Goal: Information Seeking & Learning: Find specific fact

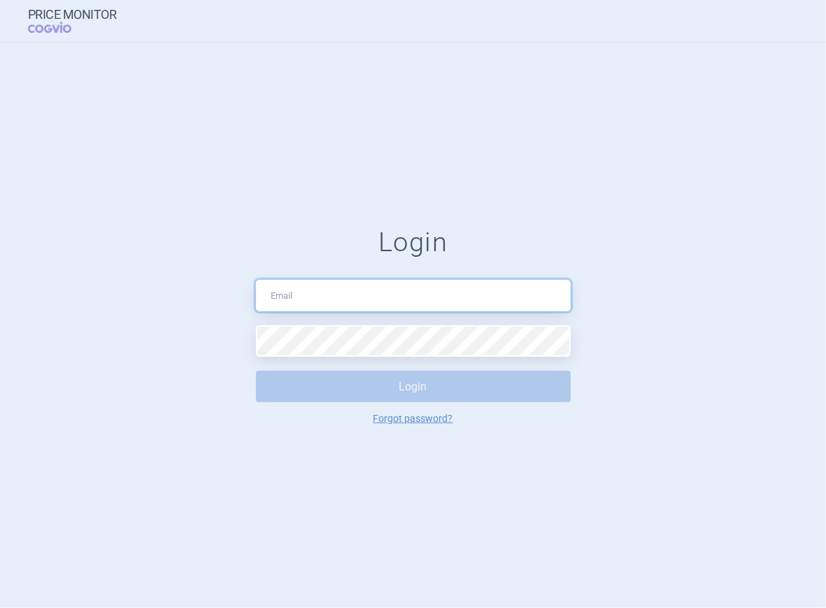
type input "[PERSON_NAME][EMAIL_ADDRESS][PERSON_NAME][DOMAIN_NAME]"
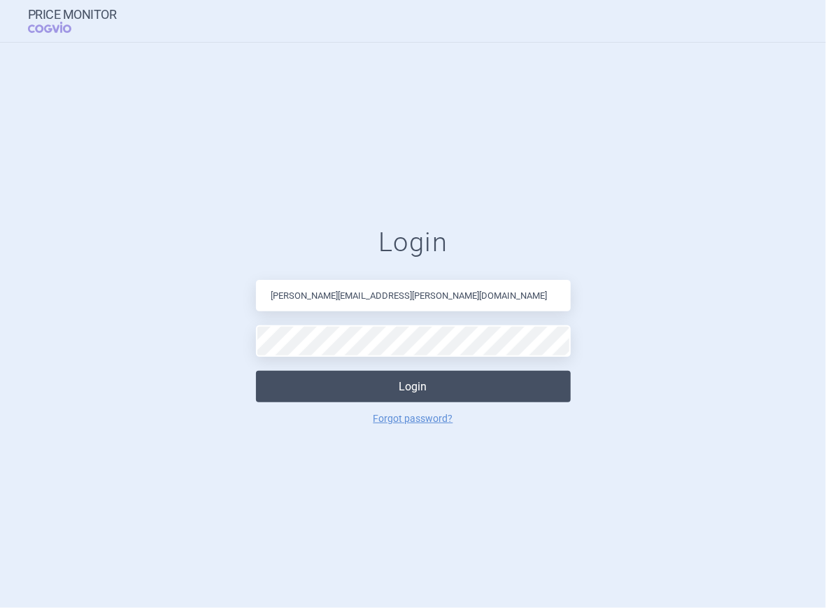
click at [402, 392] on button "Login" at bounding box center [413, 386] width 315 height 31
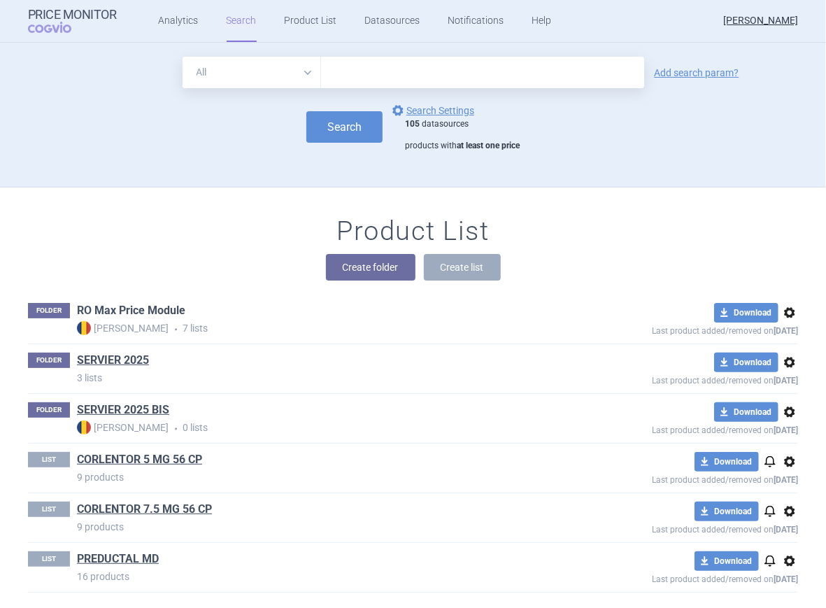
click at [139, 311] on link "RO Max Price Module" at bounding box center [131, 310] width 108 height 15
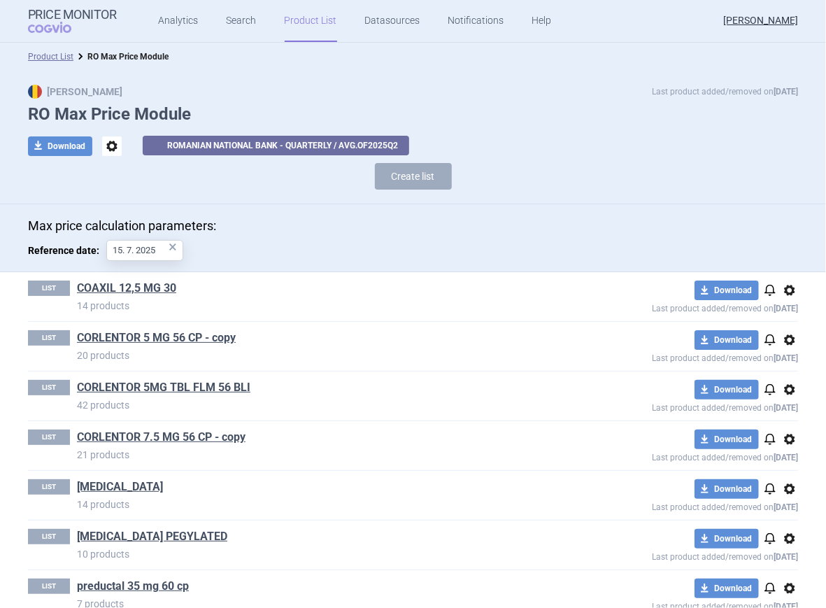
scroll to position [24, 0]
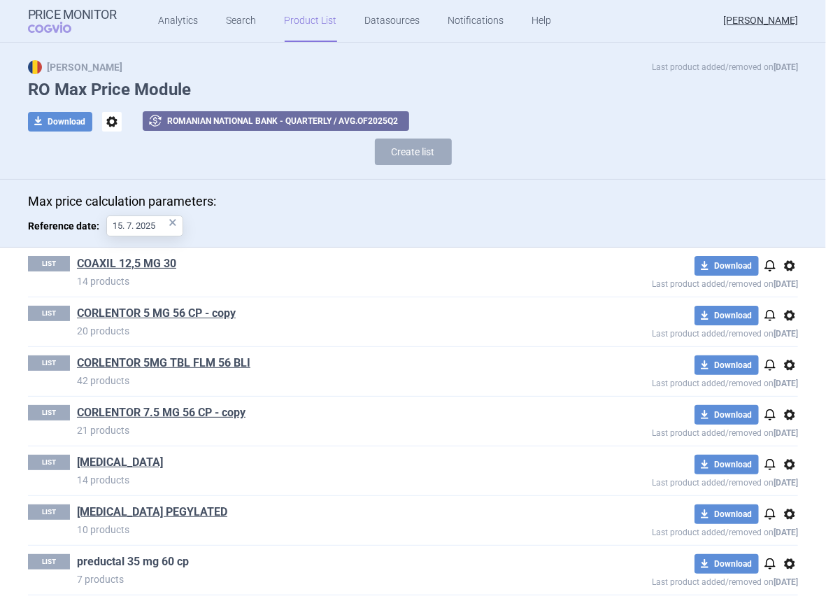
click at [154, 554] on link "preductal 35 mg 60 cp" at bounding box center [133, 561] width 112 height 15
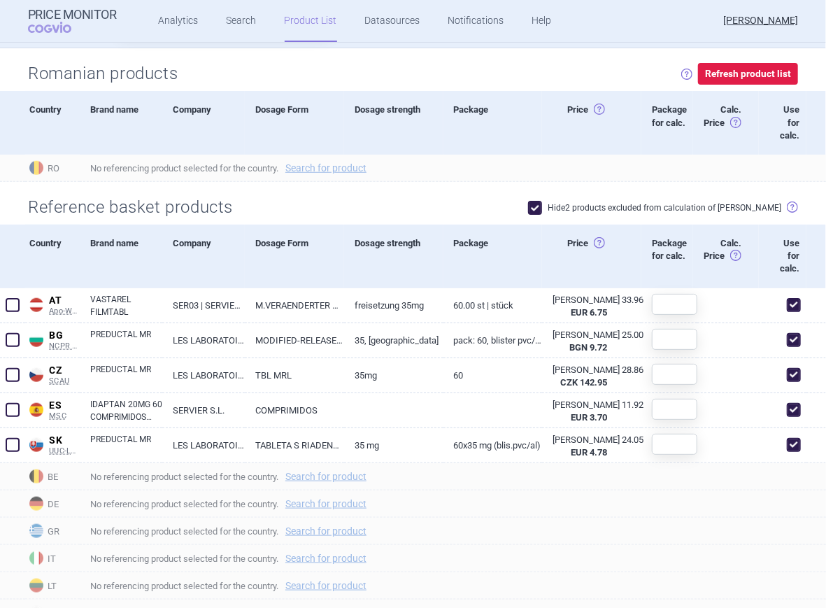
scroll to position [519, 0]
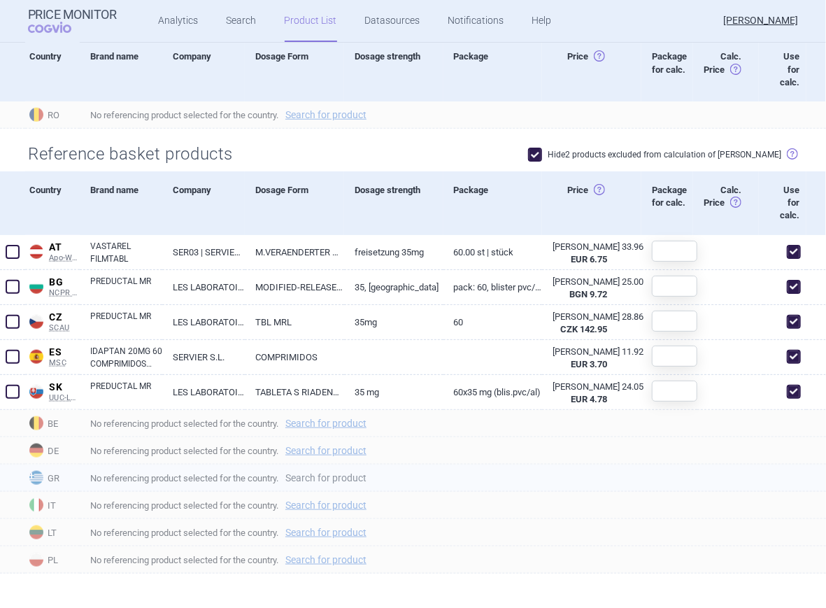
click at [325, 475] on link "Search for product" at bounding box center [325, 478] width 81 height 10
select select "country"
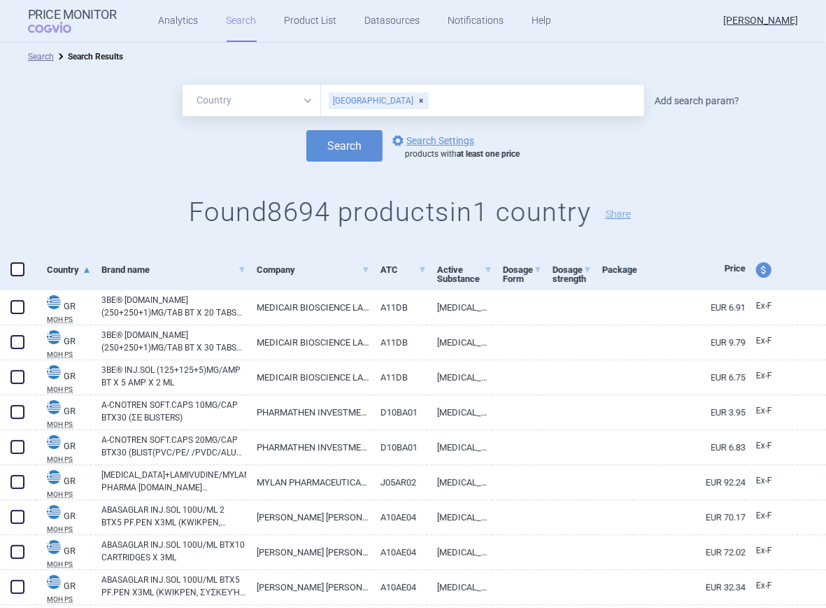
click at [672, 101] on link "Add search param?" at bounding box center [697, 101] width 85 height 10
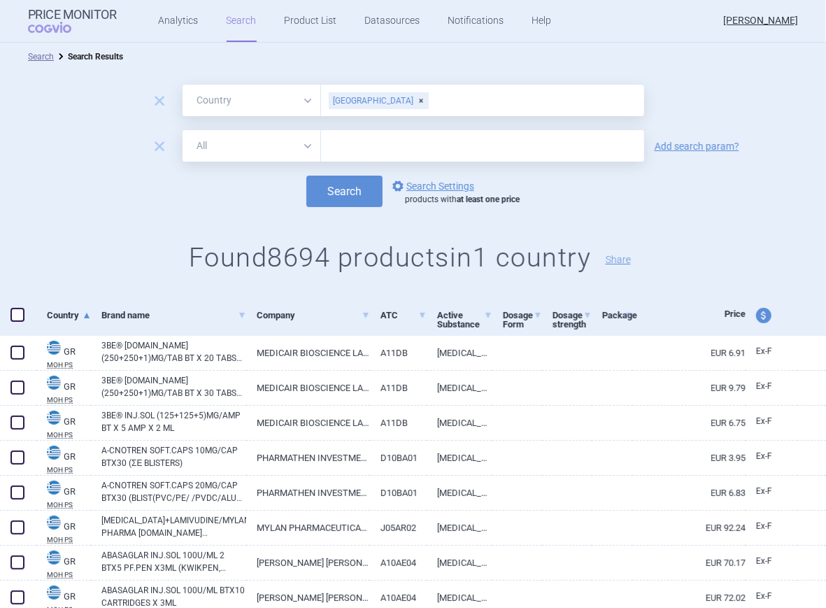
click at [298, 146] on select "All Brand Name ATC Company Active Substance Country Newer than" at bounding box center [252, 145] width 139 height 31
select select "mah"
click at [183, 130] on select "All Brand Name ATC Company Active Substance Country Newer than" at bounding box center [252, 145] width 139 height 31
click at [375, 146] on input "text" at bounding box center [482, 145] width 323 height 31
type input "SERVIER"
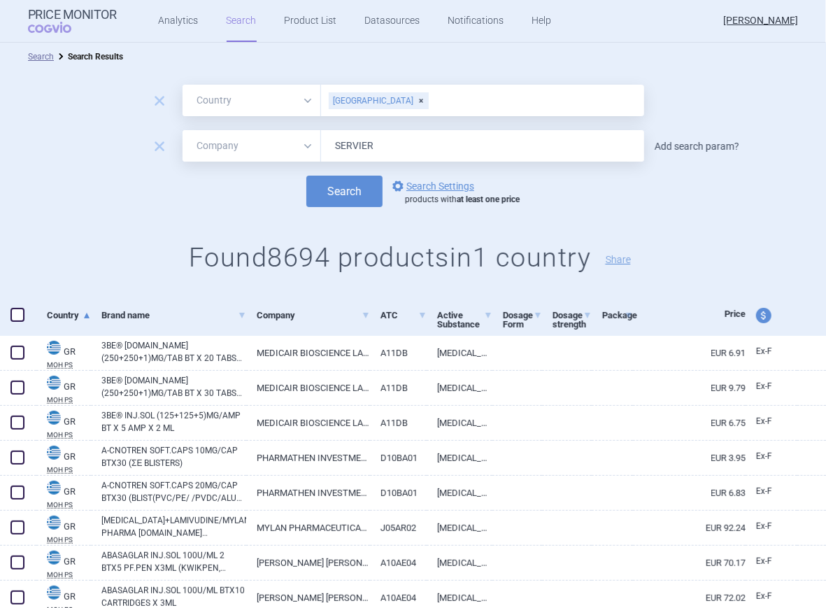
click at [674, 148] on link "Add search param?" at bounding box center [697, 146] width 85 height 10
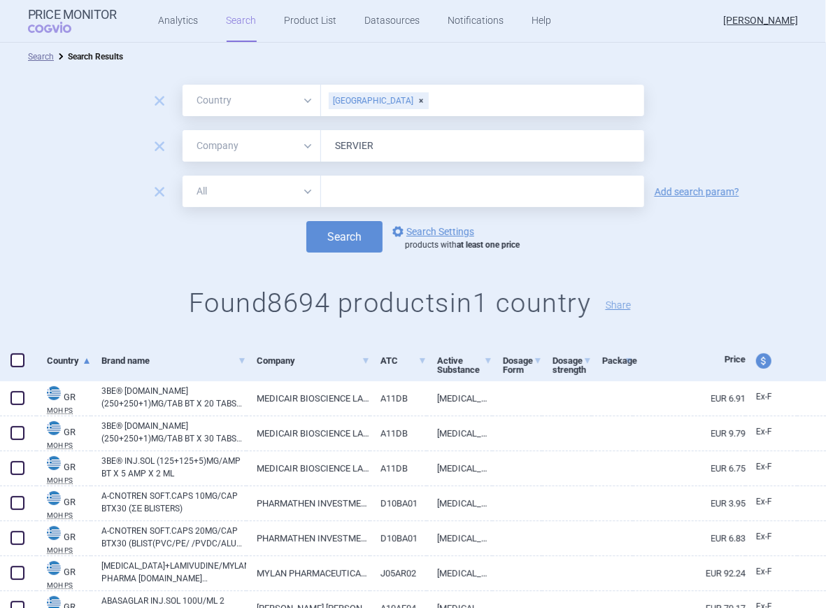
click at [304, 190] on select "All Brand Name ATC Company Active Substance Country Newer than" at bounding box center [252, 191] width 139 height 31
select select "activeSubstance"
click at [183, 176] on select "All Brand Name ATC Company Active Substance Country Newer than" at bounding box center [252, 191] width 139 height 31
click at [351, 194] on input "text" at bounding box center [482, 191] width 323 height 31
type input "[MEDICAL_DATA]"
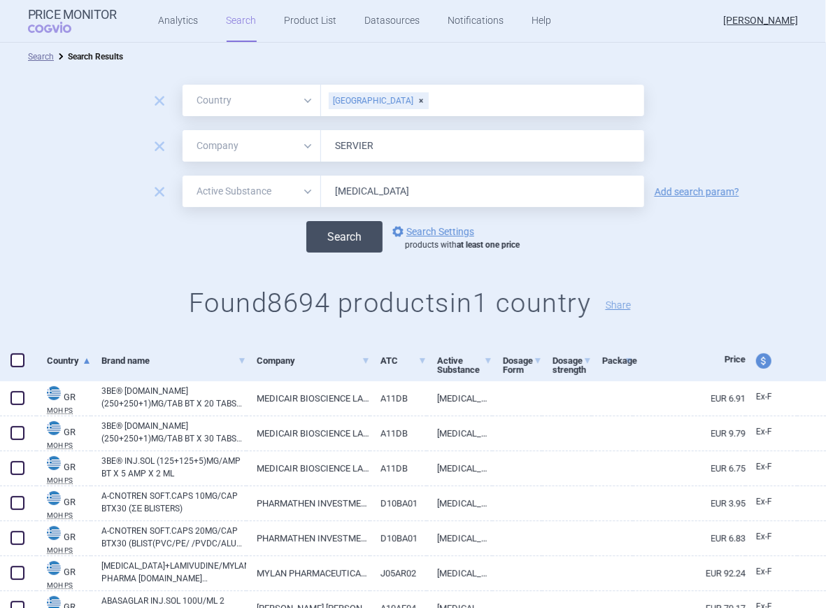
click at [351, 234] on button "Search" at bounding box center [344, 236] width 76 height 31
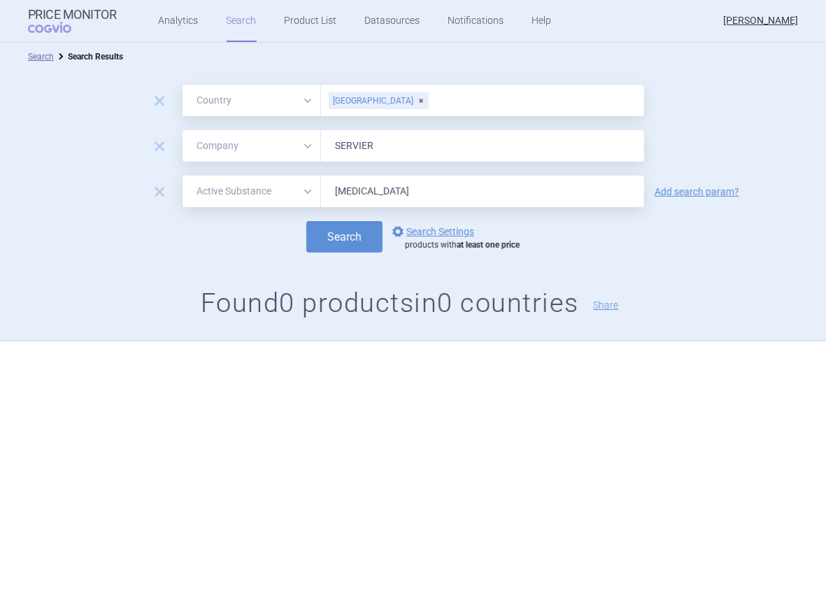
click at [309, 193] on select "All Brand Name ATC Company Active Substance Country Newer than" at bounding box center [252, 191] width 139 height 31
select select "brandName"
click at [183, 176] on select "All Brand Name ATC Company Active Substance Country Newer than" at bounding box center [252, 191] width 139 height 31
drag, startPoint x: 413, startPoint y: 196, endPoint x: 312, endPoint y: 176, distance: 102.8
click at [312, 176] on div "All Brand Name ATC Company Active Substance Country Newer than [MEDICAL_DATA]" at bounding box center [414, 191] width 462 height 31
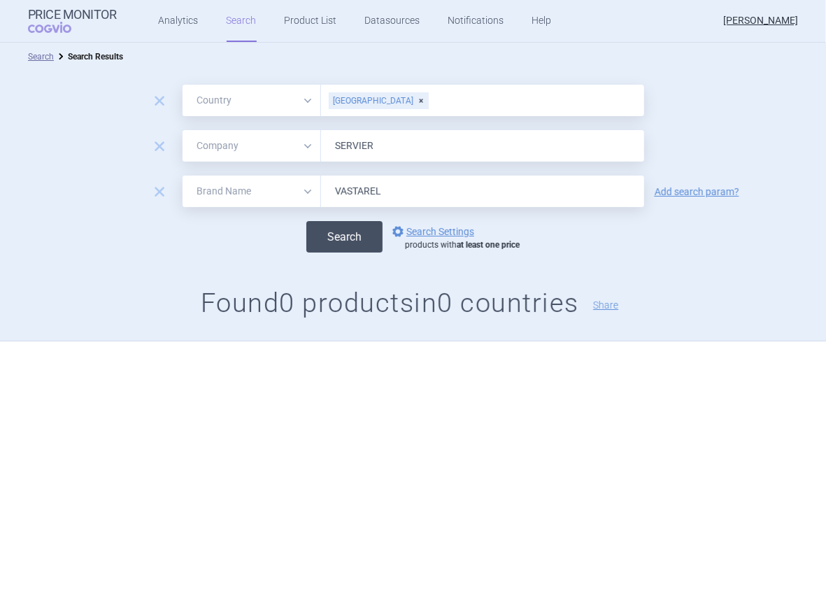
click at [329, 239] on button "Search" at bounding box center [344, 236] width 76 height 31
drag, startPoint x: 379, startPoint y: 196, endPoint x: 329, endPoint y: 195, distance: 49.7
click at [329, 195] on input "VASTAREL" at bounding box center [482, 191] width 323 height 31
drag, startPoint x: 399, startPoint y: 196, endPoint x: 309, endPoint y: 189, distance: 89.8
click at [309, 189] on div "All Brand Name ATC Company Active Substance Country Newer than [PERSON_NAME]" at bounding box center [414, 191] width 462 height 31
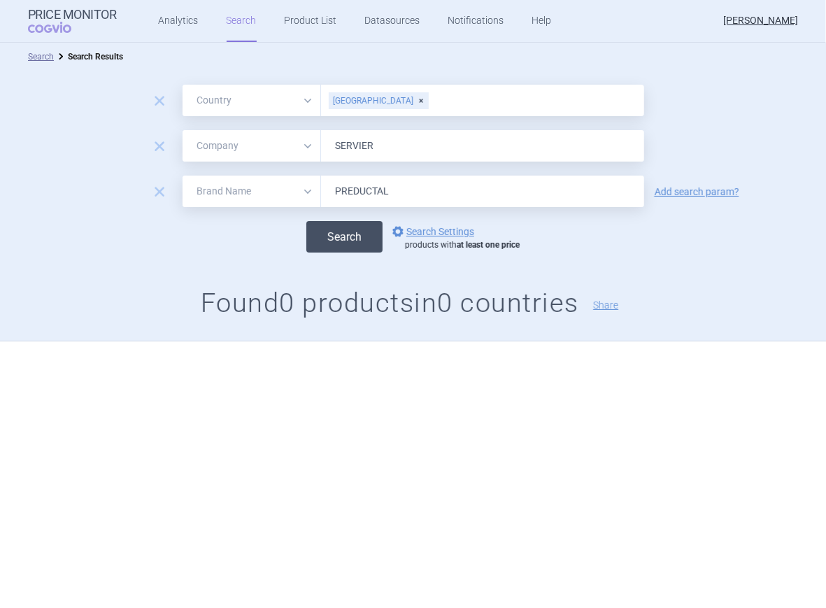
type input "PREDUCTAL"
click at [326, 230] on button "Search" at bounding box center [344, 236] width 76 height 31
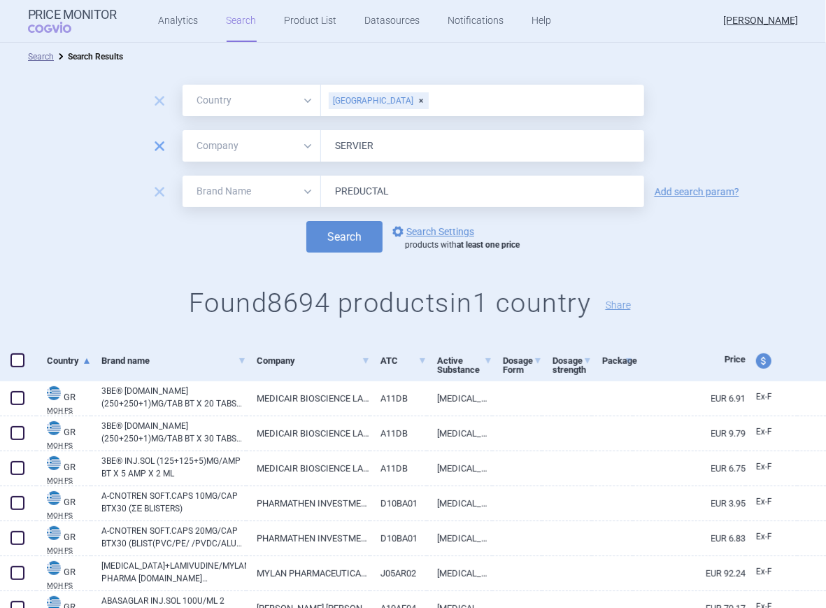
click at [150, 143] on span "remove" at bounding box center [160, 146] width 20 height 20
select select "brandName"
type input "PREDUCTAL"
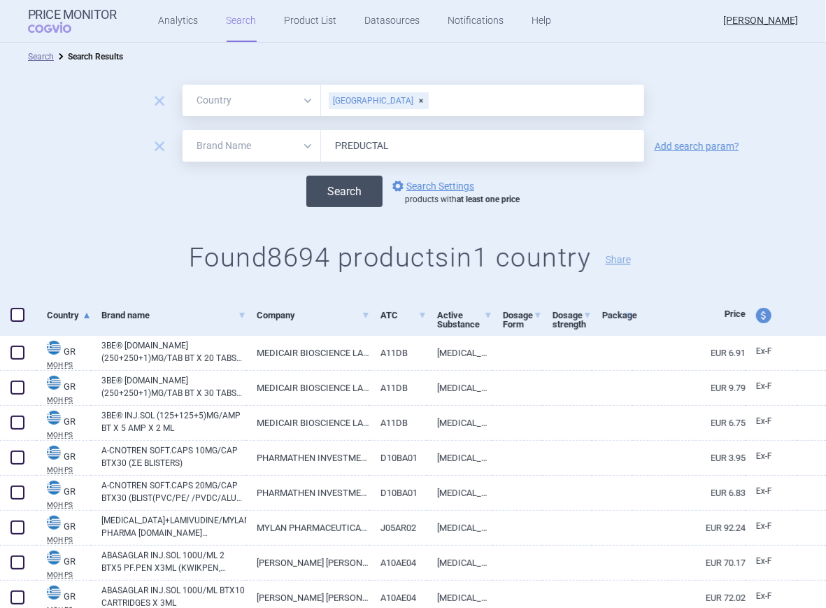
click at [335, 195] on button "Search" at bounding box center [344, 191] width 76 height 31
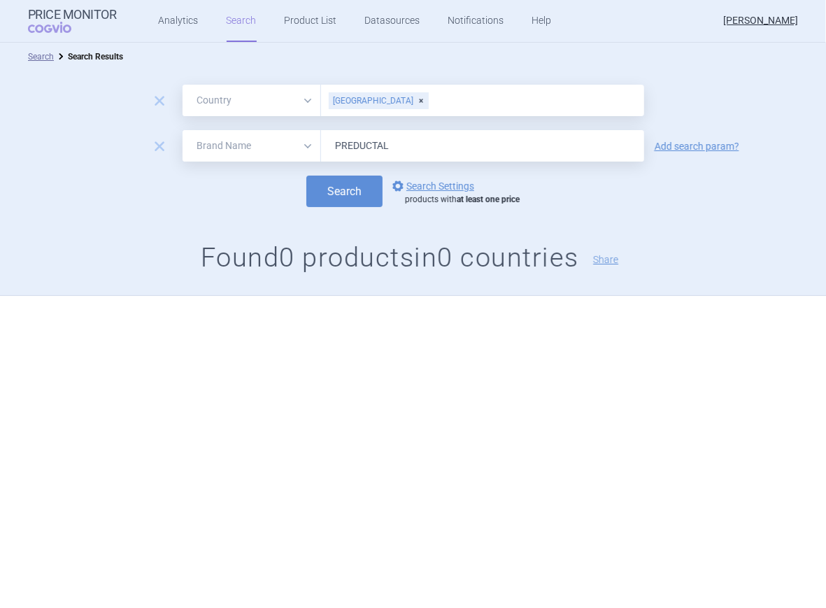
drag, startPoint x: 395, startPoint y: 150, endPoint x: 318, endPoint y: 149, distance: 77.7
click at [318, 149] on div "All Brand Name ATC Company Active Substance Country Newer than PREDUCTAL" at bounding box center [414, 145] width 462 height 31
click at [309, 147] on select "All Brand Name ATC Company Active Substance Country Newer than" at bounding box center [252, 145] width 139 height 31
select select "activeSubstance"
click at [183, 130] on select "All Brand Name ATC Company Active Substance Country Newer than" at bounding box center [252, 145] width 139 height 31
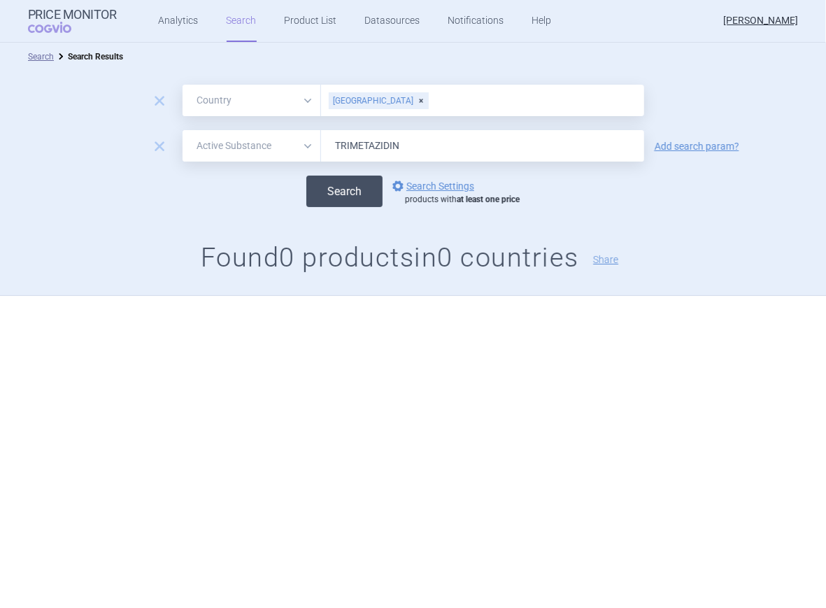
type input "TRIMETAZIDIN"
click at [355, 184] on button "Search" at bounding box center [344, 191] width 76 height 31
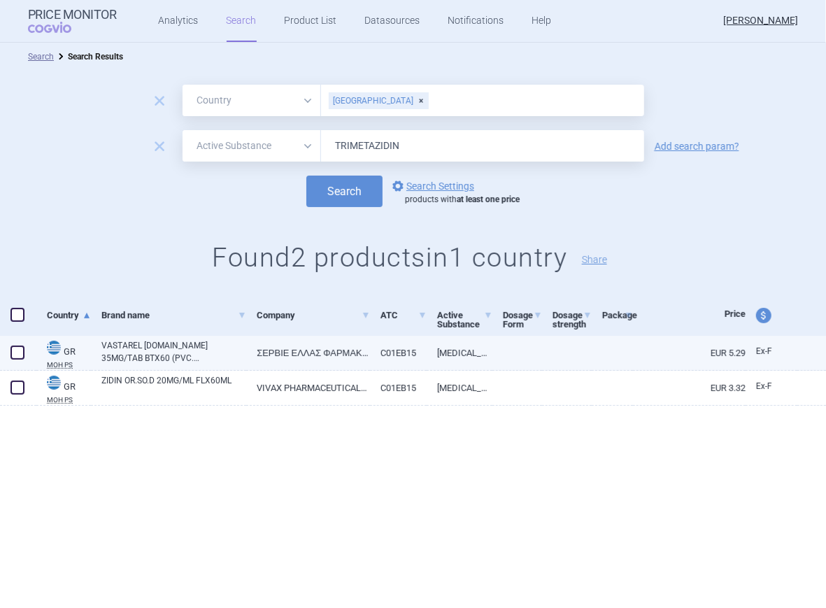
click at [16, 349] on span at bounding box center [17, 353] width 14 height 14
checkbox input "true"
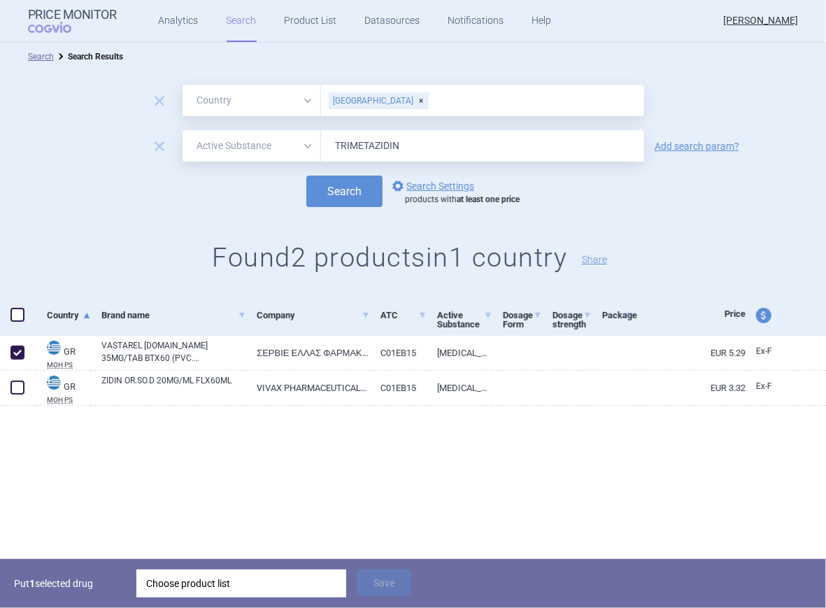
click at [169, 586] on div "Choose product list" at bounding box center [241, 584] width 190 height 28
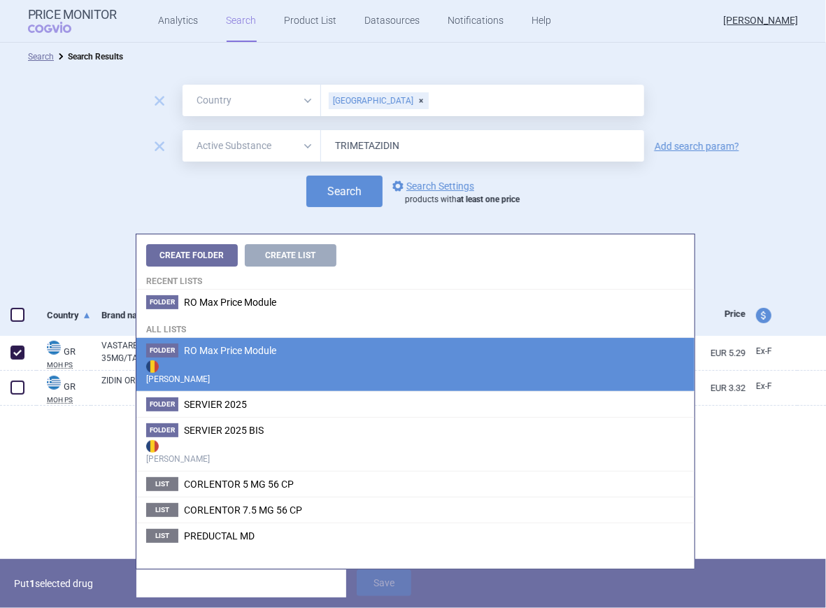
click at [225, 356] on li "Folder RO Max Price Module Max Price" at bounding box center [415, 364] width 558 height 53
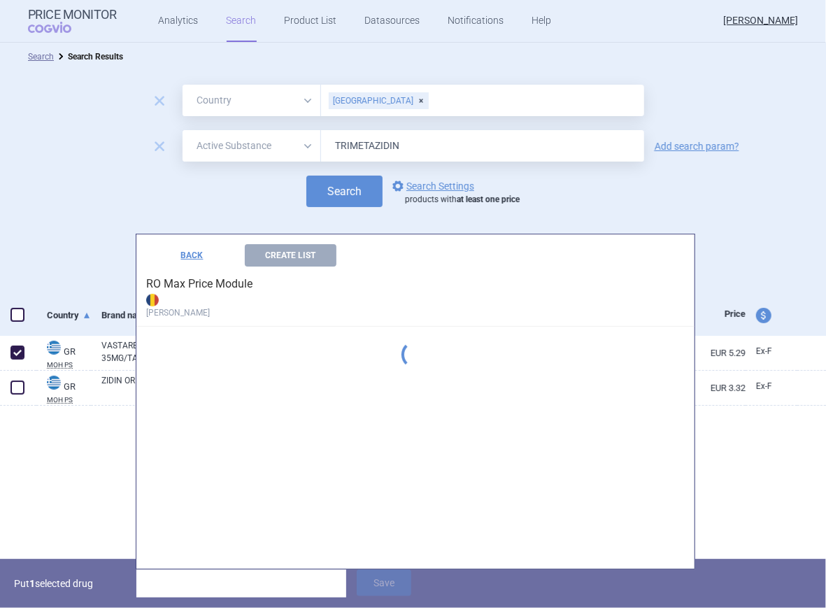
click at [225, 356] on div "Create Folder Create List Recent lists Folder RO Max Price Module All lists Fol…" at bounding box center [415, 401] width 558 height 334
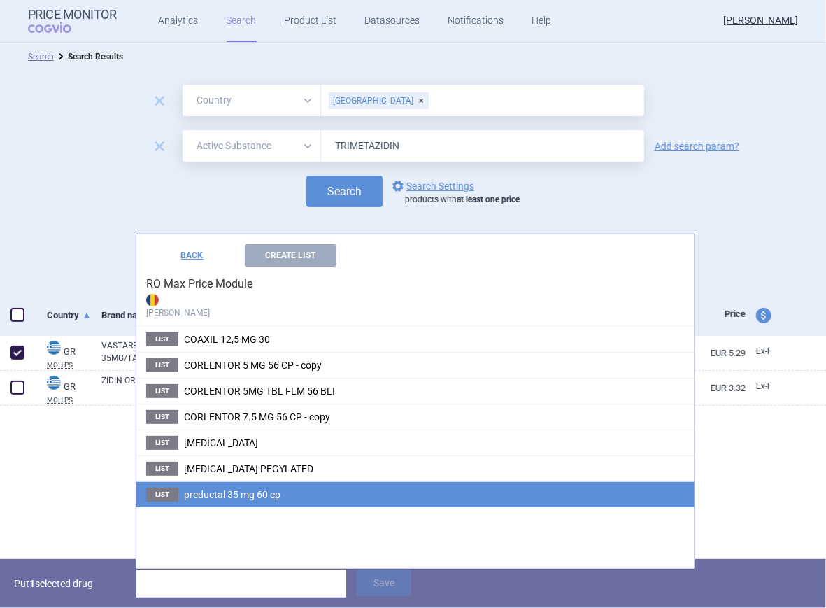
click at [206, 495] on span "preductal 35 mg 60 cp" at bounding box center [232, 494] width 97 height 11
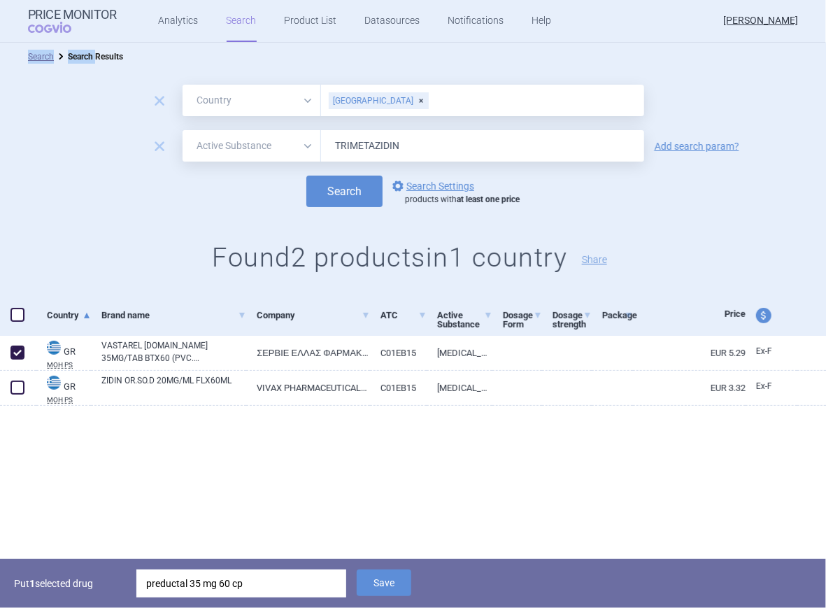
click at [206, 495] on div "Search Search Results remove All Brand Name ATC Company Active Substance Countr…" at bounding box center [413, 301] width 826 height 516
drag, startPoint x: 206, startPoint y: 495, endPoint x: 370, endPoint y: 585, distance: 187.0
click at [370, 585] on button "Save" at bounding box center [384, 583] width 55 height 27
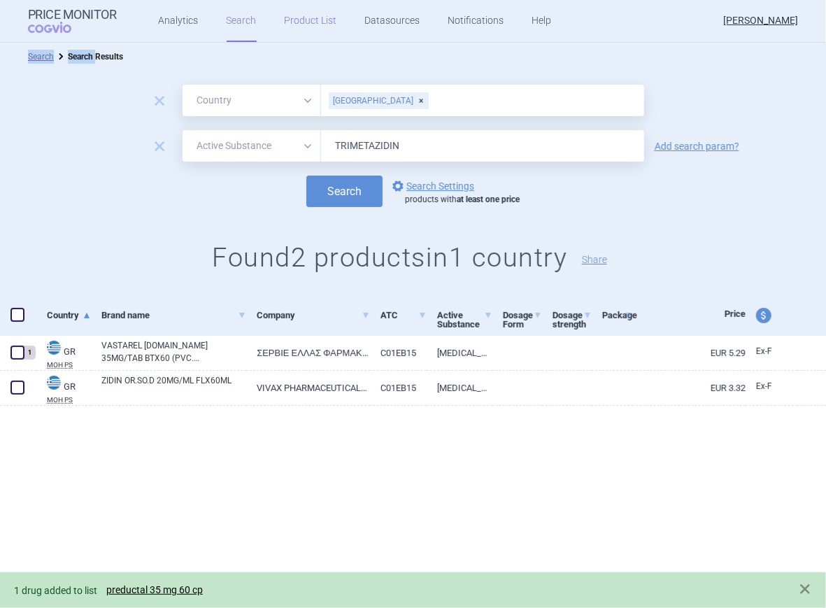
click at [303, 20] on link "Product List" at bounding box center [311, 21] width 52 height 42
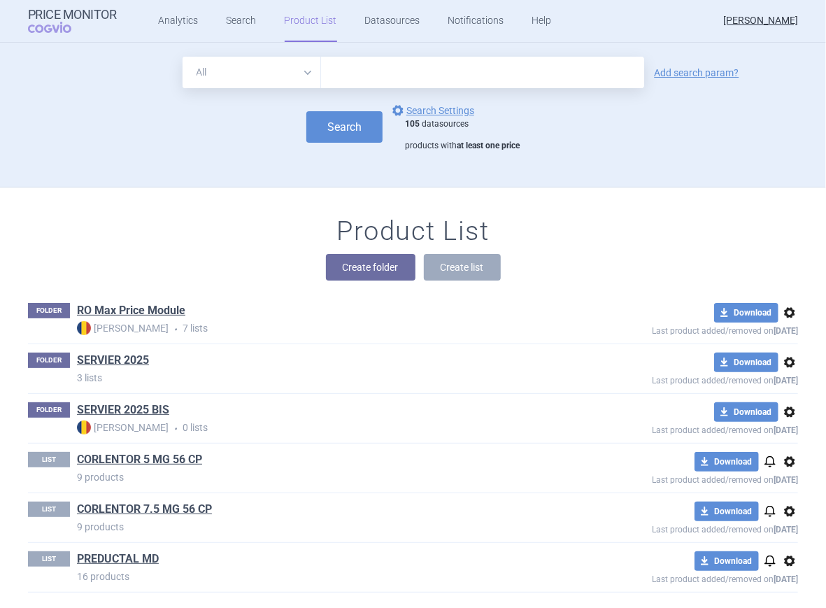
scroll to position [26, 0]
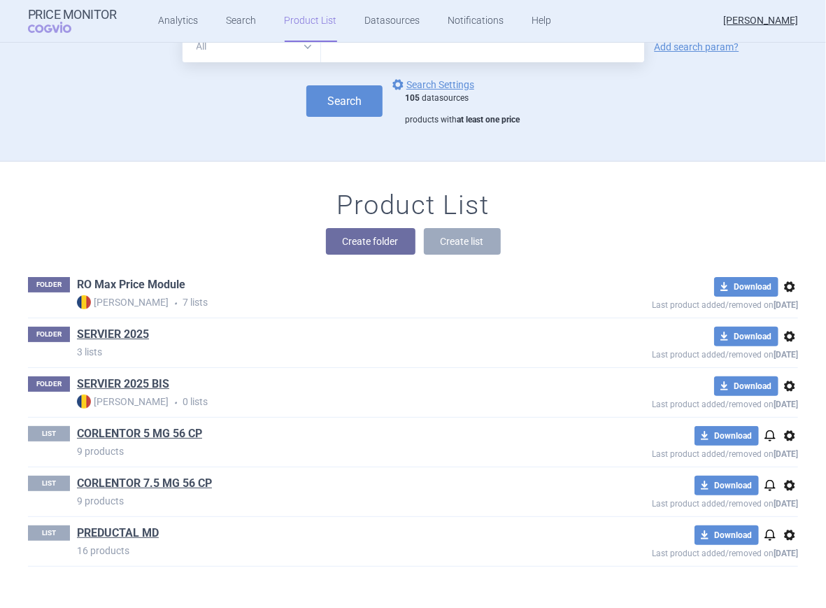
click at [134, 286] on link "RO Max Price Module" at bounding box center [131, 284] width 108 height 15
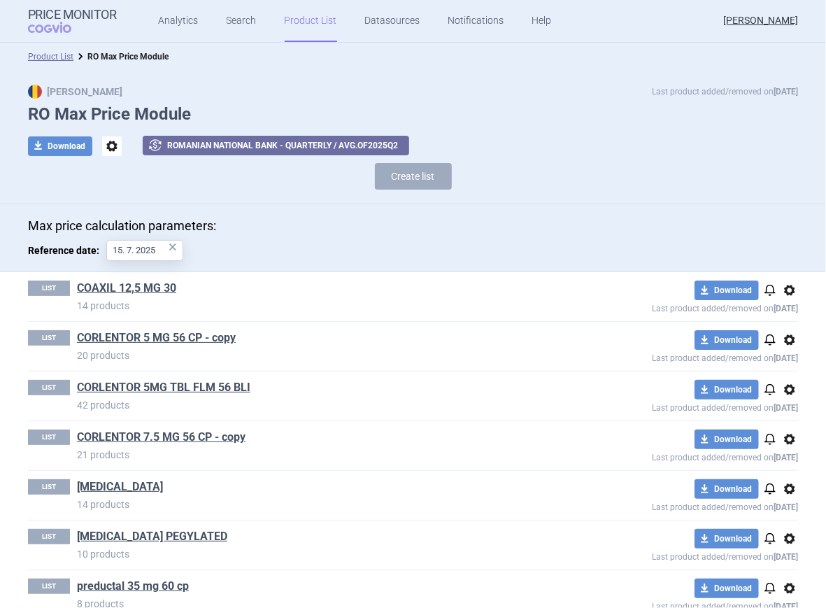
scroll to position [24, 0]
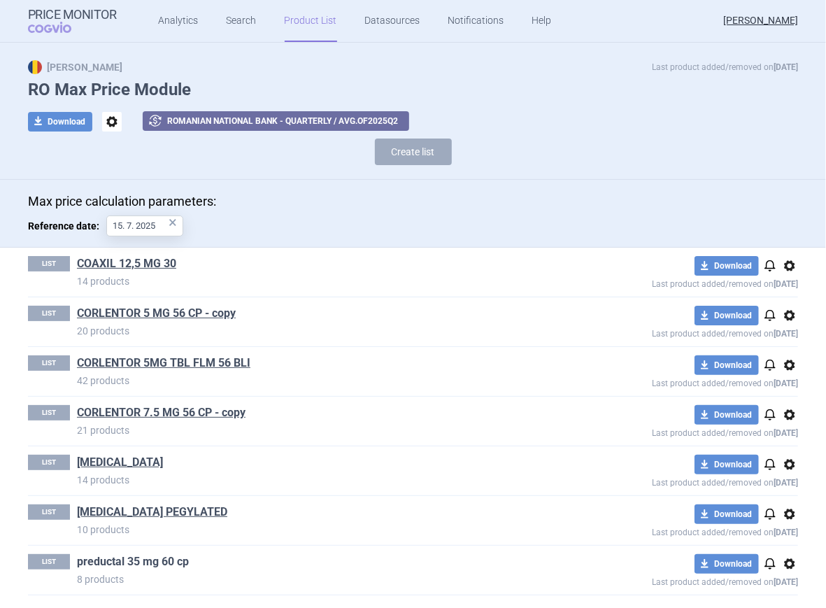
click at [129, 564] on link "preductal 35 mg 60 cp" at bounding box center [133, 561] width 112 height 15
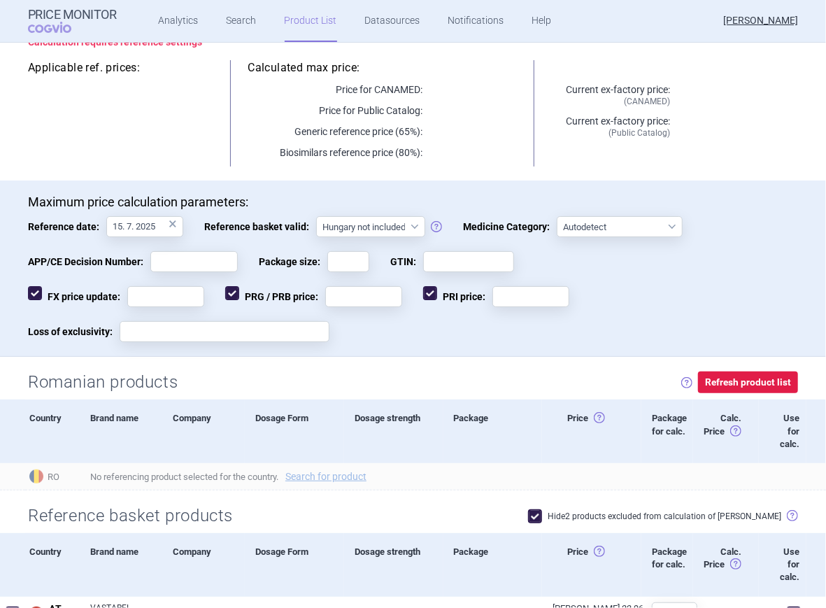
scroll to position [246, 0]
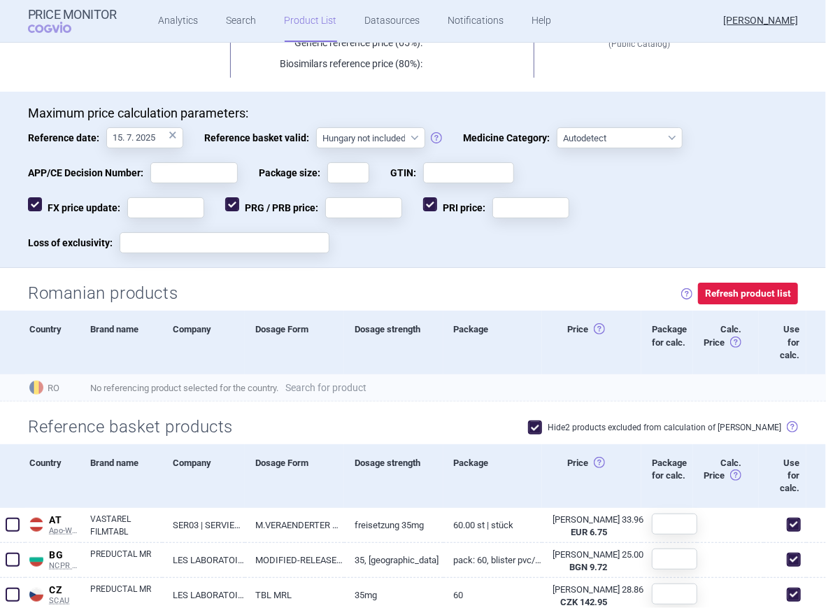
click at [339, 389] on link "Search for product" at bounding box center [325, 388] width 81 height 10
select select "country"
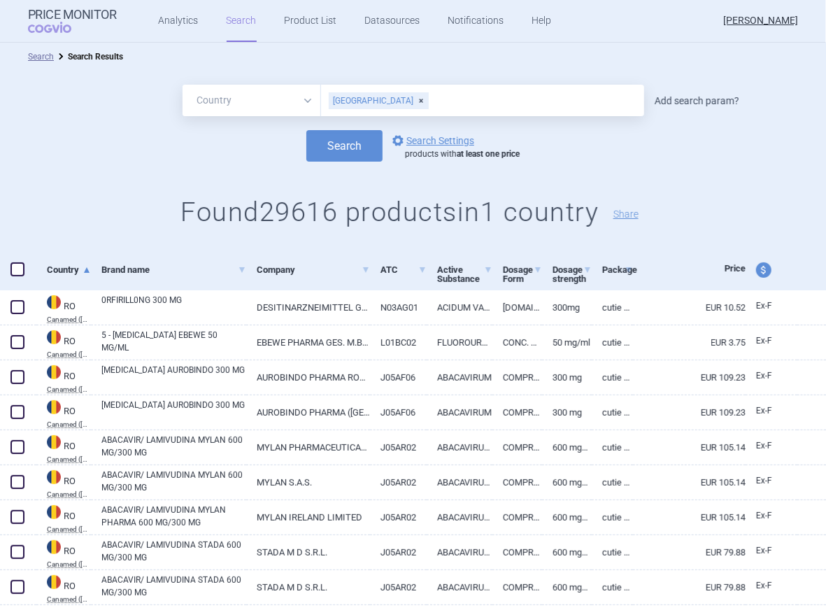
click at [689, 104] on link "Add search param?" at bounding box center [697, 101] width 85 height 10
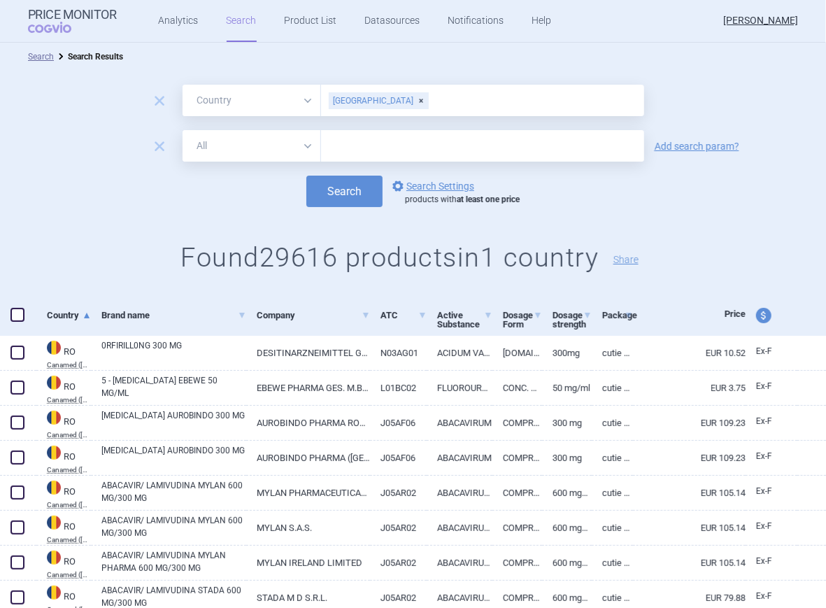
click at [303, 145] on select "All Brand Name ATC Company Active Substance Country Newer than" at bounding box center [252, 145] width 139 height 31
select select "brandName"
click at [183, 130] on select "All Brand Name ATC Company Active Substance Country Newer than" at bounding box center [252, 145] width 139 height 31
click at [365, 150] on input "text" at bounding box center [482, 145] width 323 height 31
type input "PREDUCTAL"
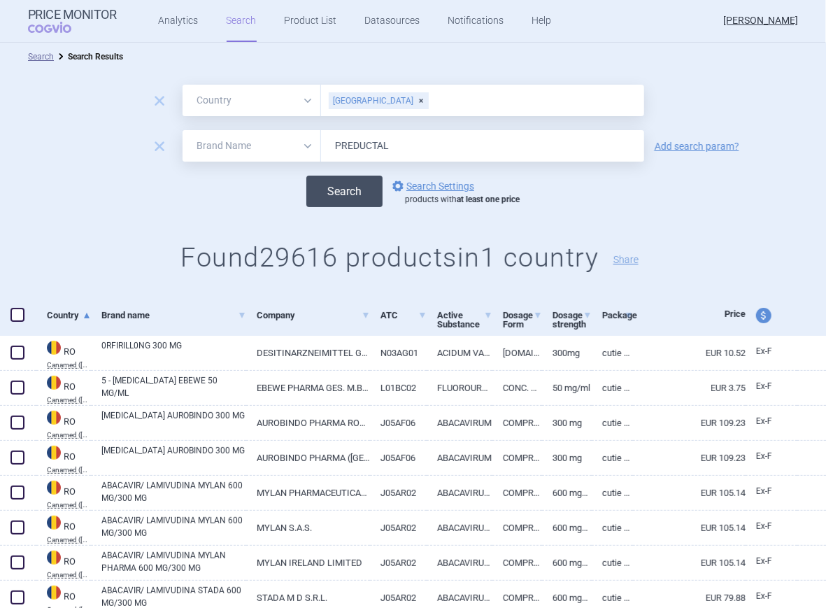
click at [362, 190] on button "Search" at bounding box center [344, 191] width 76 height 31
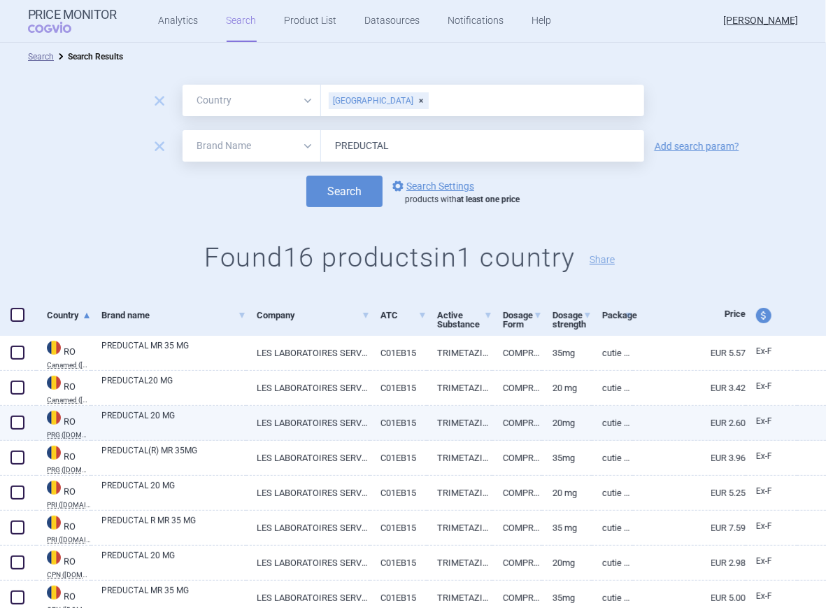
scroll to position [93, 0]
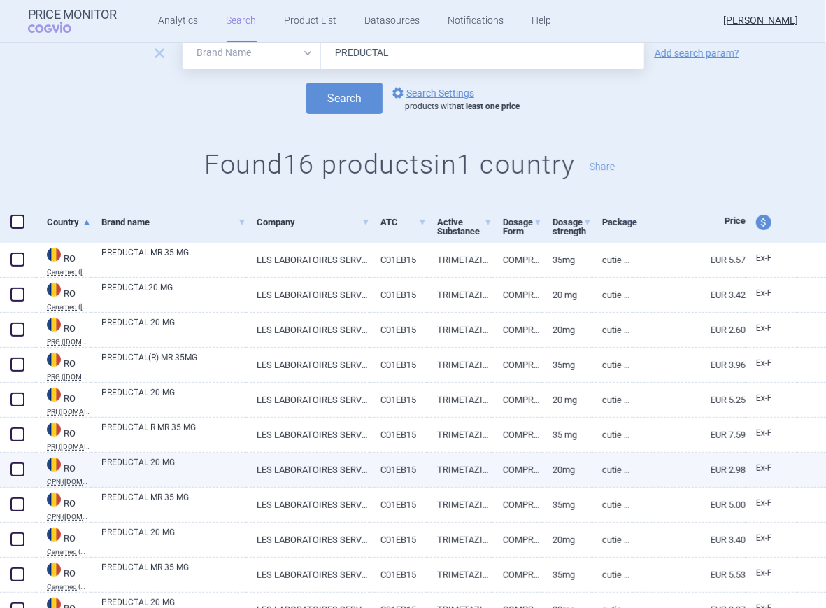
click at [15, 470] on span at bounding box center [17, 470] width 14 height 14
checkbox input "true"
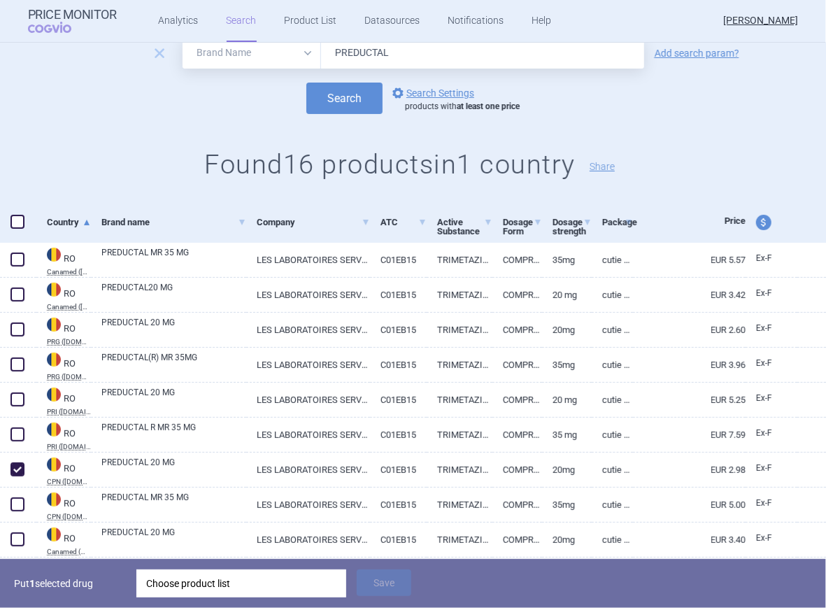
click at [181, 586] on div "Choose product list" at bounding box center [241, 584] width 190 height 28
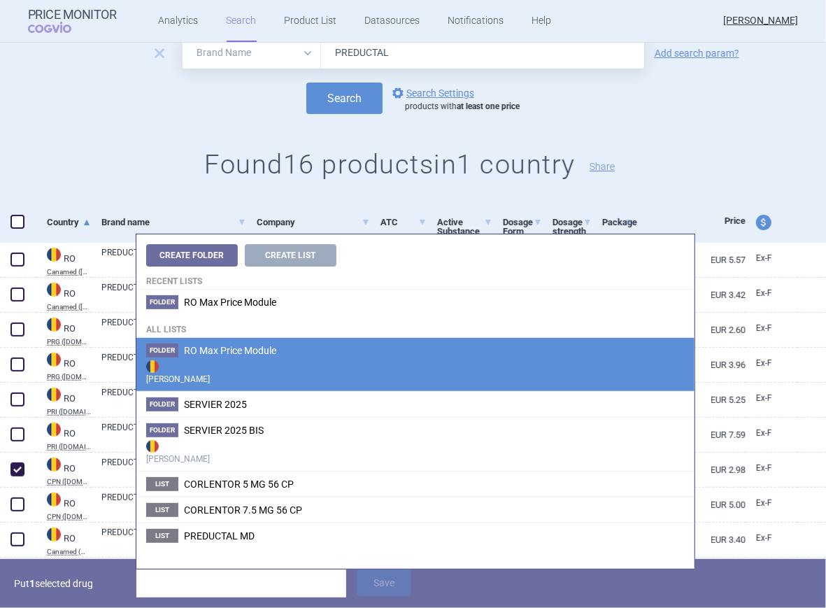
click at [207, 354] on span "RO Max Price Module" at bounding box center [230, 350] width 92 height 11
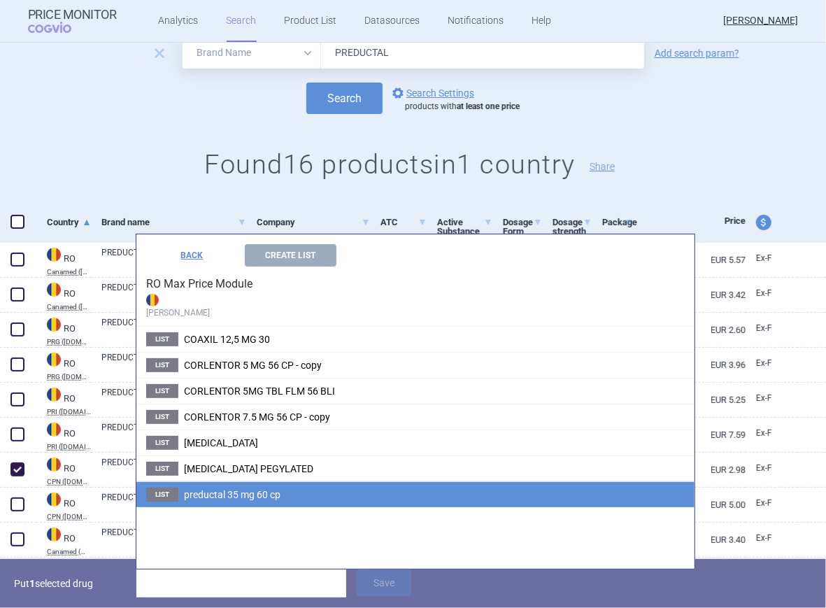
click at [192, 498] on span "preductal 35 mg 60 cp" at bounding box center [232, 494] width 97 height 11
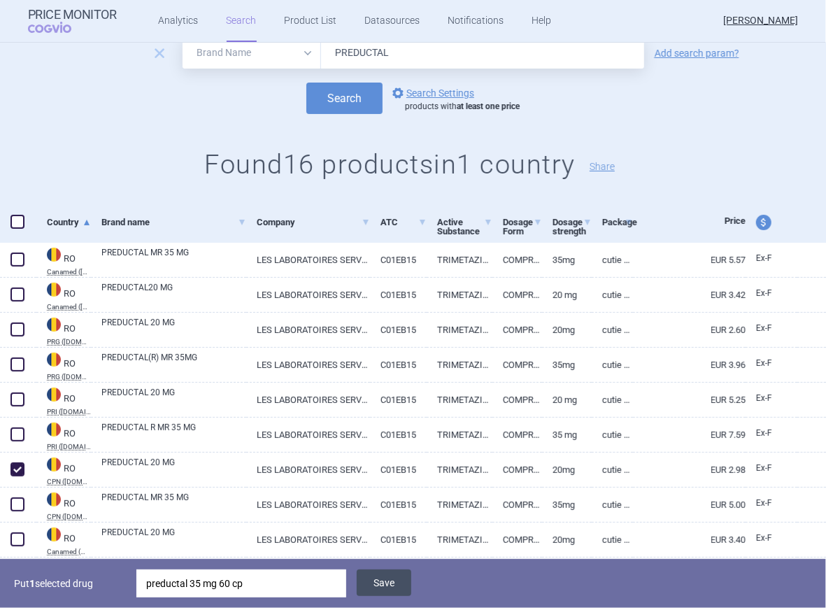
click at [393, 588] on button "Save" at bounding box center [384, 583] width 55 height 27
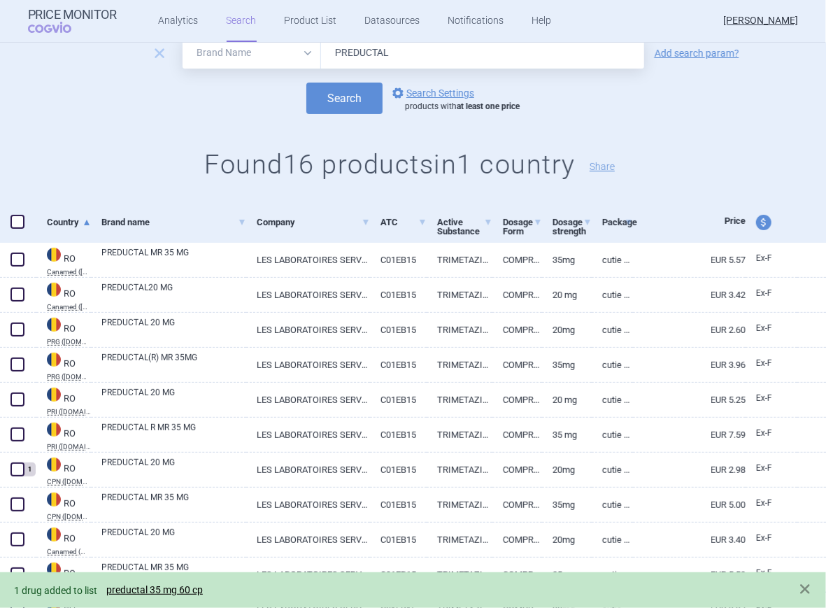
click at [246, 22] on link "Search" at bounding box center [242, 21] width 30 height 42
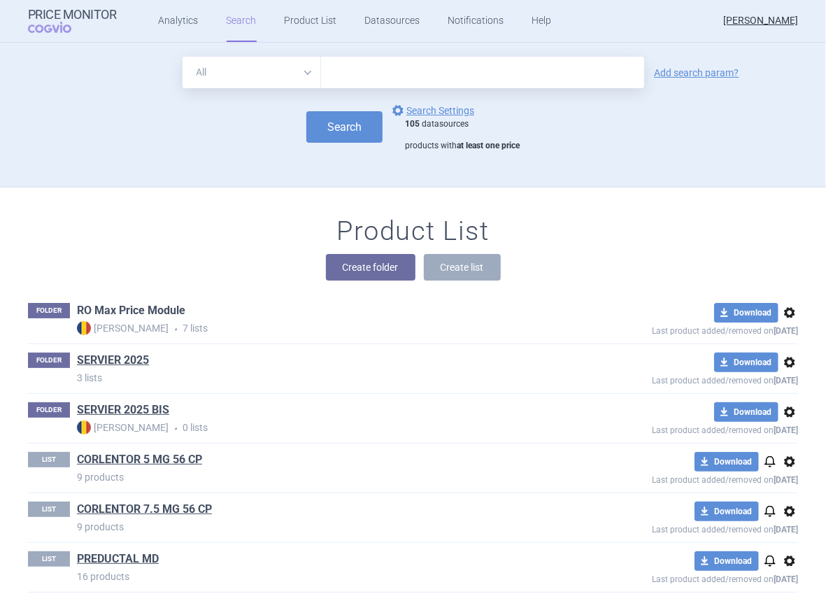
click at [109, 306] on link "RO Max Price Module" at bounding box center [131, 310] width 108 height 15
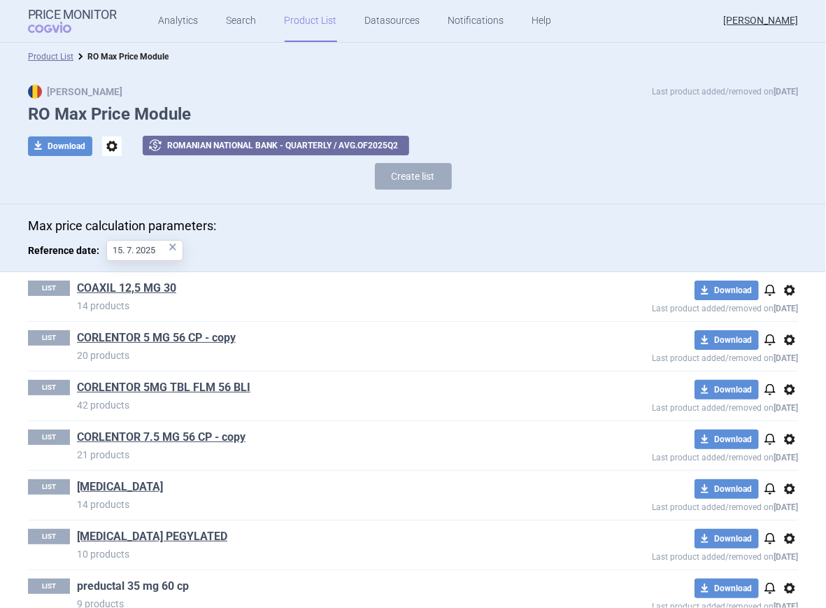
click at [111, 581] on link "preductal 35 mg 60 cp" at bounding box center [133, 586] width 112 height 15
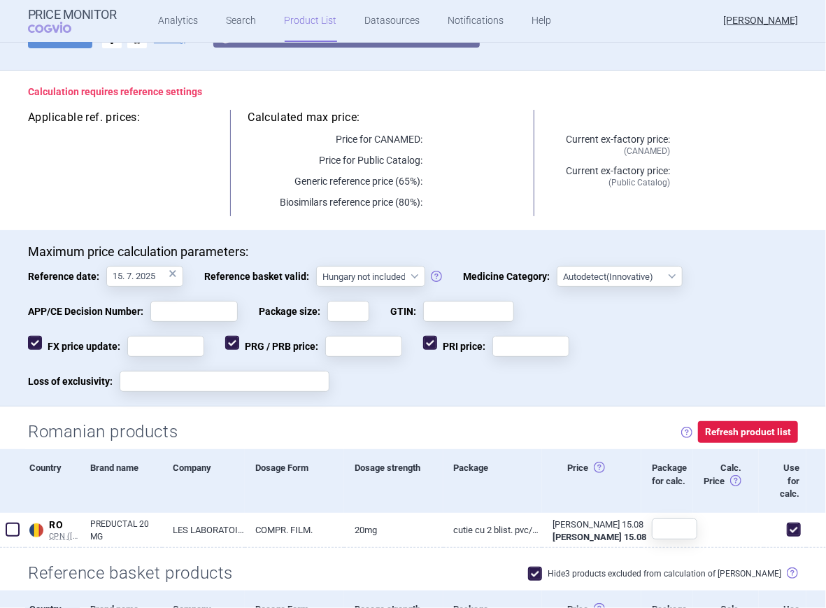
scroll to position [280, 0]
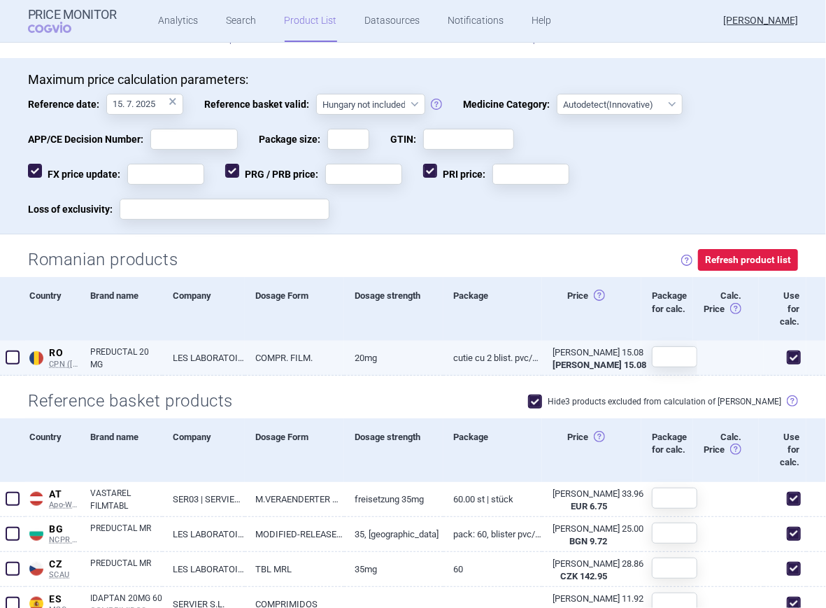
click at [787, 359] on span at bounding box center [794, 358] width 14 height 14
checkbox input "false"
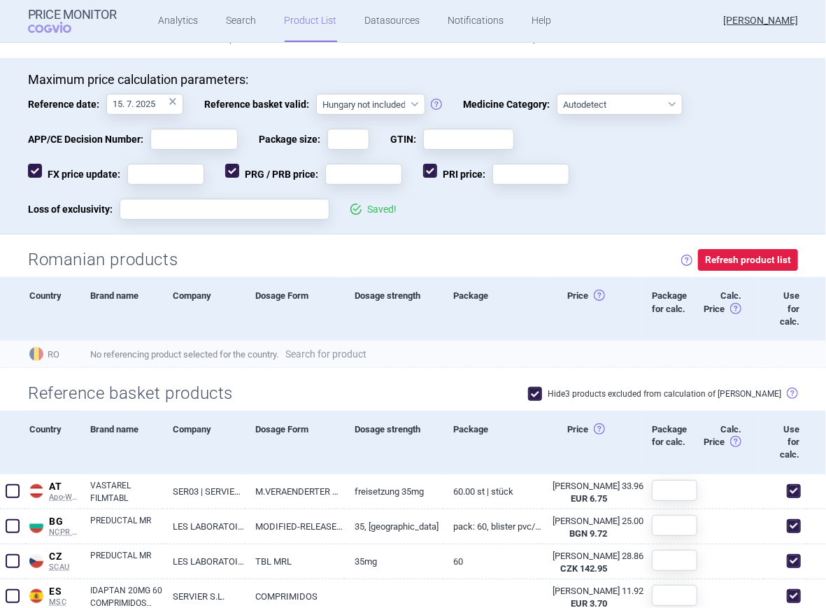
click at [354, 349] on link "Search for product" at bounding box center [325, 354] width 81 height 10
select select "country"
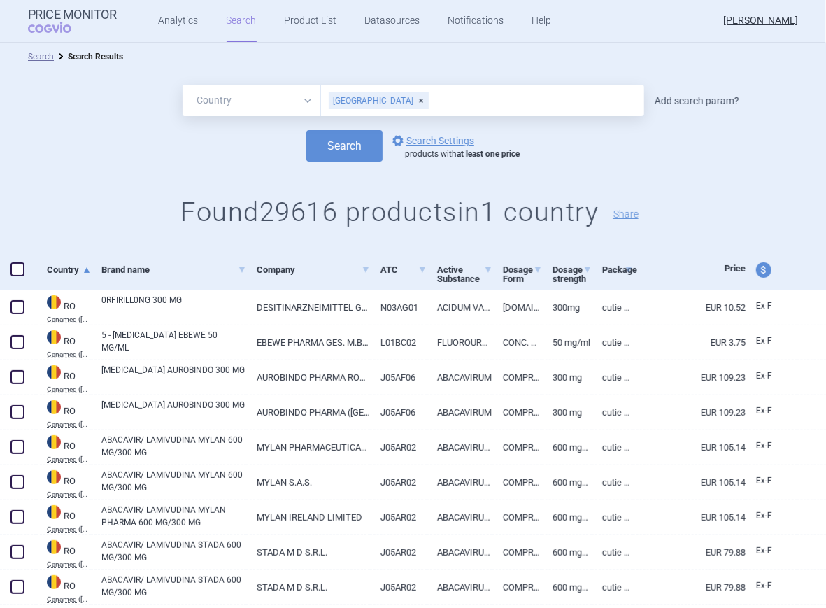
click at [677, 105] on link "Add search param?" at bounding box center [697, 101] width 85 height 10
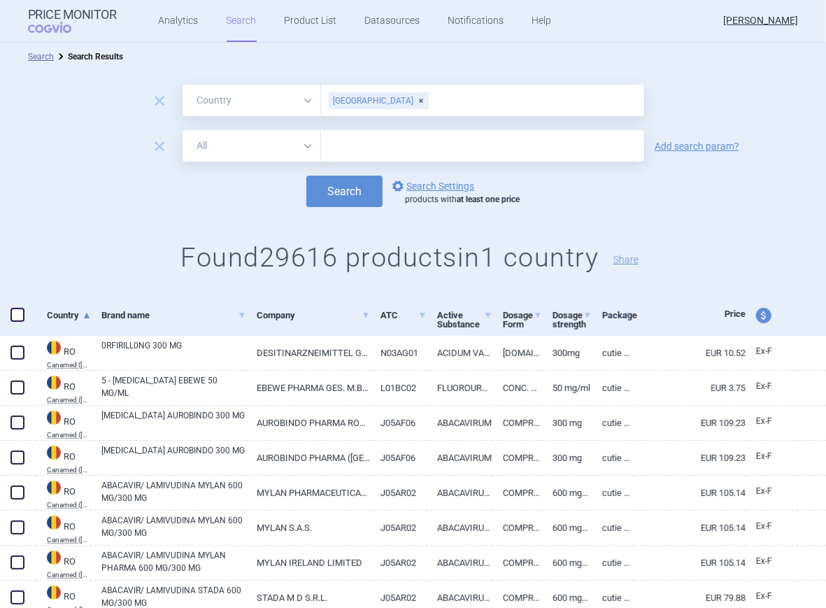
click at [299, 144] on select "All Brand Name ATC Company Active Substance Country Newer than" at bounding box center [252, 145] width 139 height 31
select select "brandName"
click at [183, 130] on select "All Brand Name ATC Company Active Substance Country Newer than" at bounding box center [252, 145] width 139 height 31
click at [362, 144] on input "text" at bounding box center [482, 145] width 323 height 31
type input "PREDUCTAL MR"
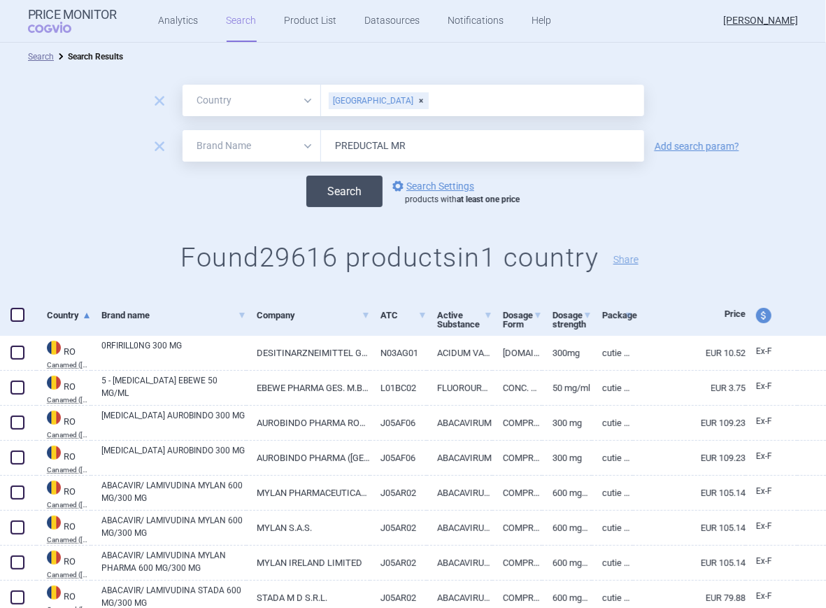
click at [341, 196] on button "Search" at bounding box center [344, 191] width 76 height 31
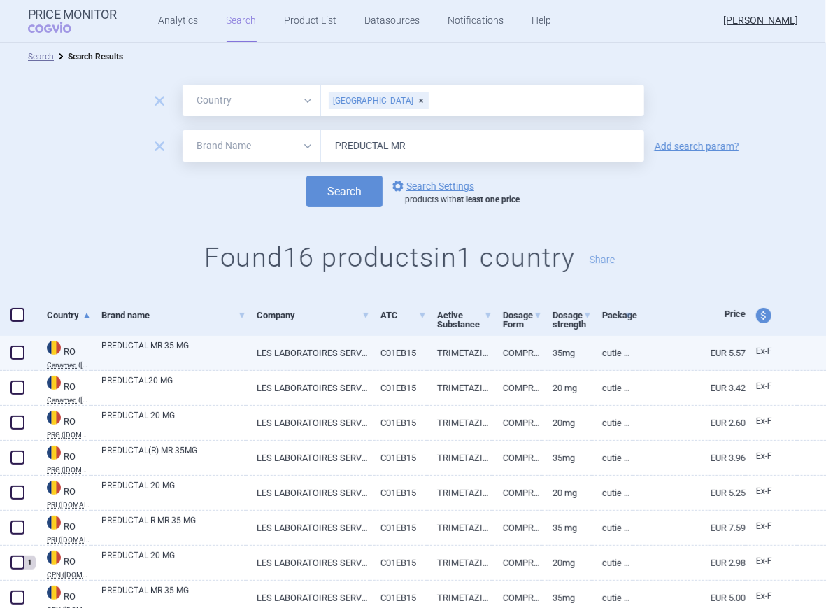
click at [15, 350] on span at bounding box center [17, 353] width 14 height 14
checkbox input "true"
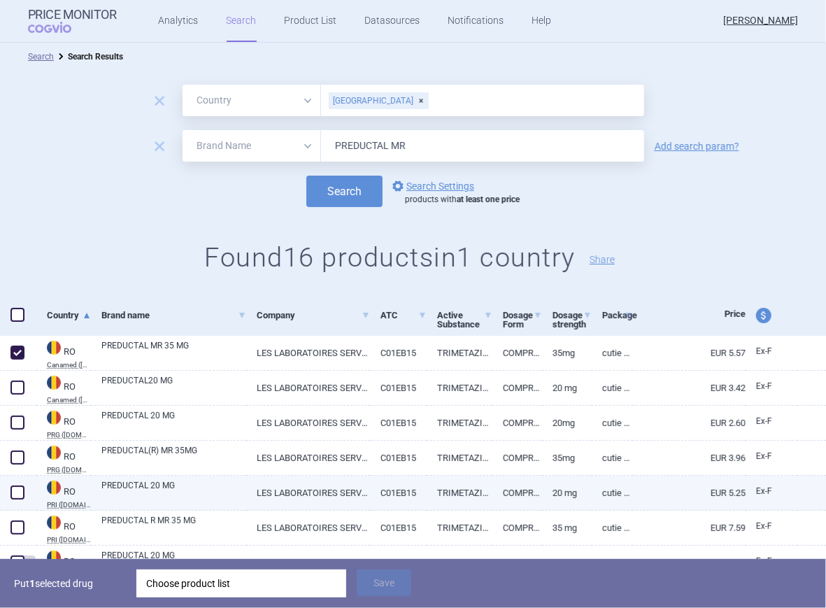
click at [11, 491] on span at bounding box center [17, 493] width 14 height 14
checkbox input "true"
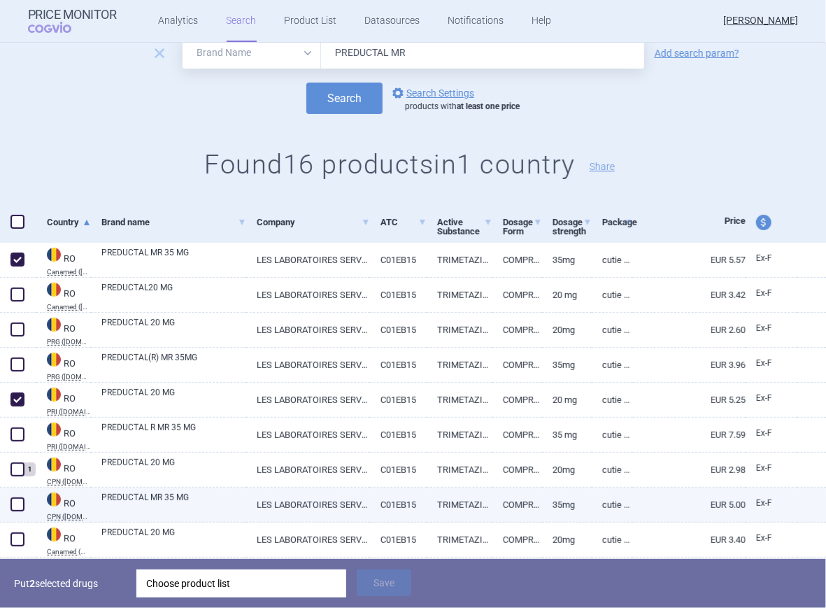
click at [16, 501] on span at bounding box center [17, 505] width 14 height 14
checkbox input "true"
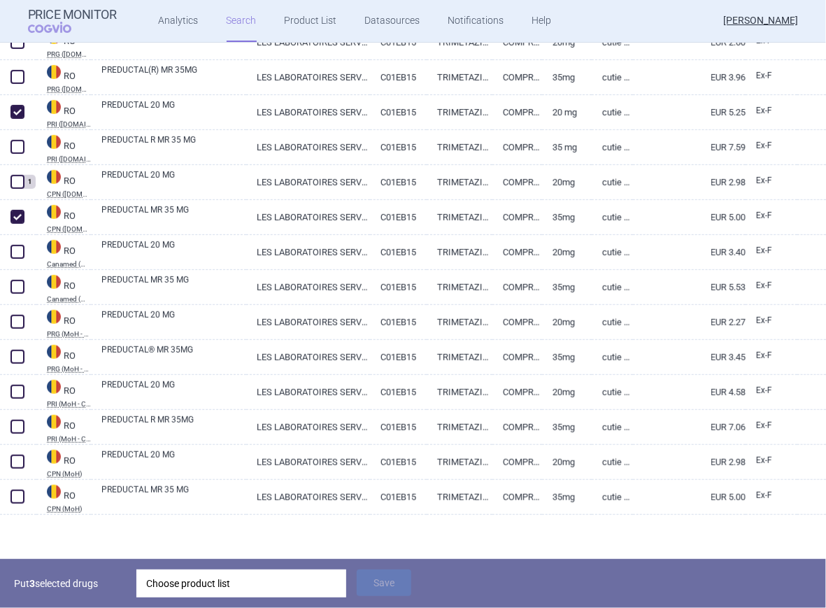
scroll to position [382, 0]
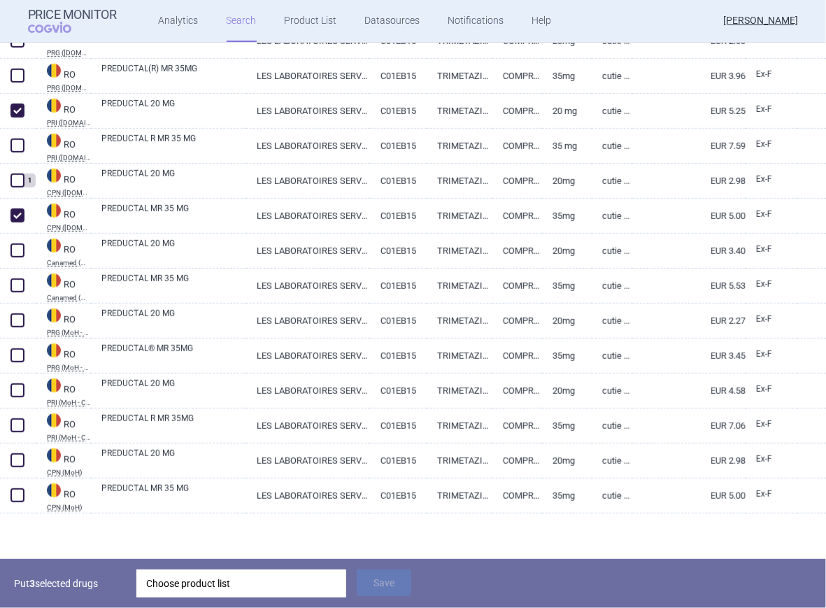
click at [211, 577] on div "Choose product list" at bounding box center [241, 584] width 190 height 28
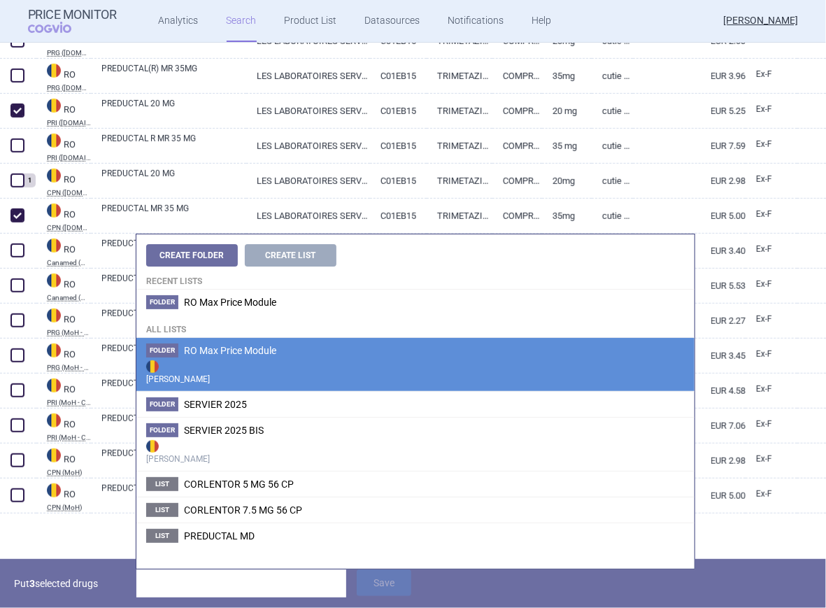
click at [196, 351] on span "RO Max Price Module" at bounding box center [230, 350] width 92 height 11
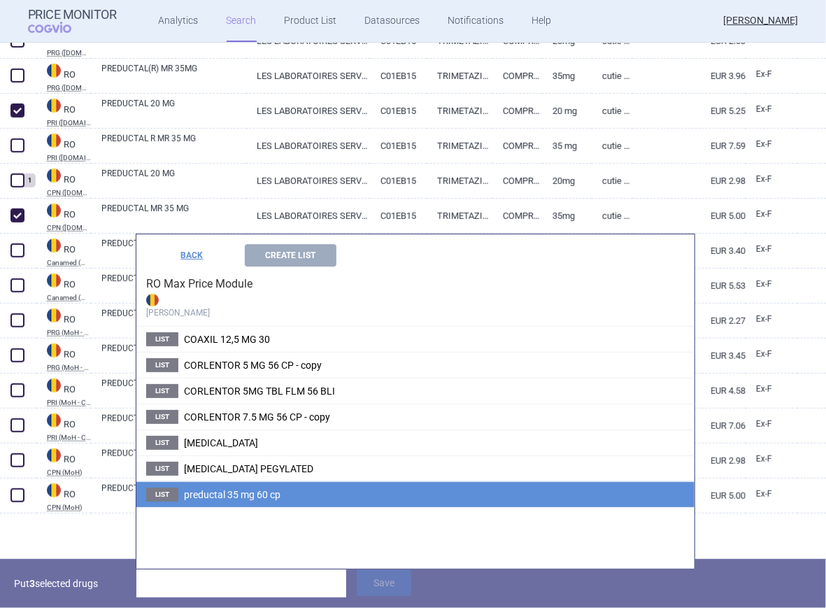
click at [206, 494] on span "preductal 35 mg 60 cp" at bounding box center [232, 494] width 97 height 11
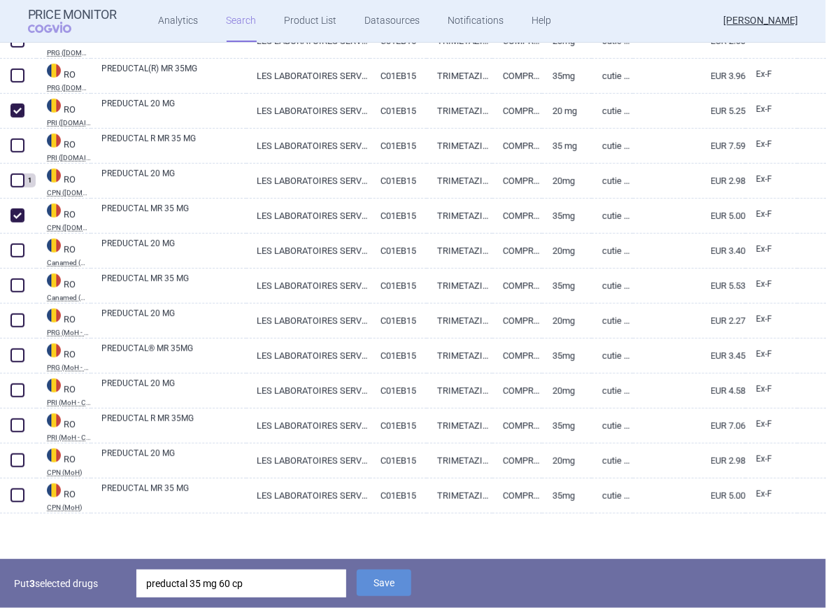
click at [206, 494] on link "PREDUCTAL MR 35 MG" at bounding box center [173, 494] width 145 height 25
select select "EUR"
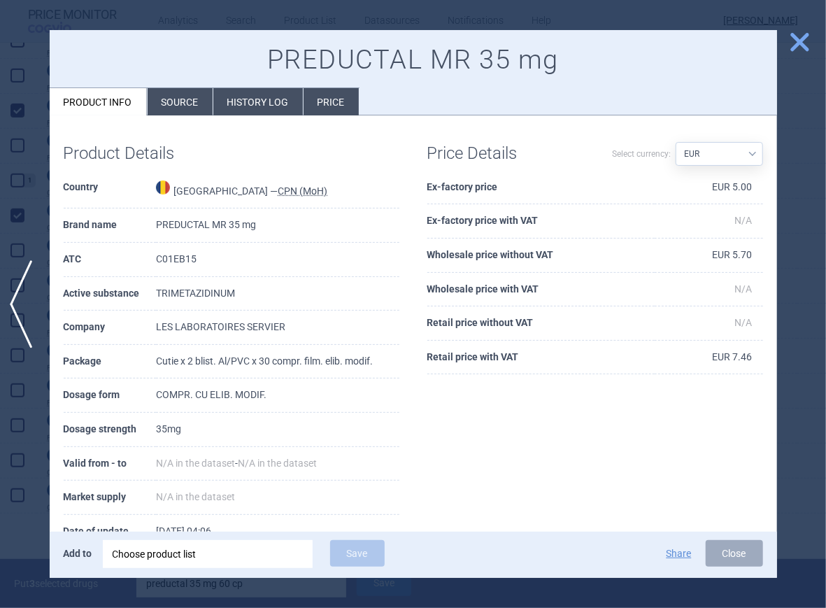
click at [808, 47] on span "close" at bounding box center [800, 42] width 24 height 24
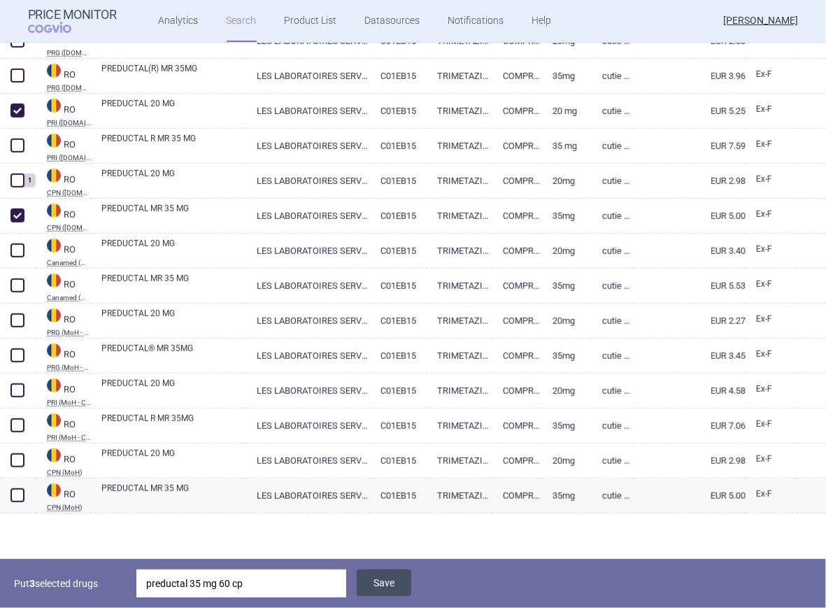
click at [386, 585] on button "Save" at bounding box center [384, 583] width 55 height 27
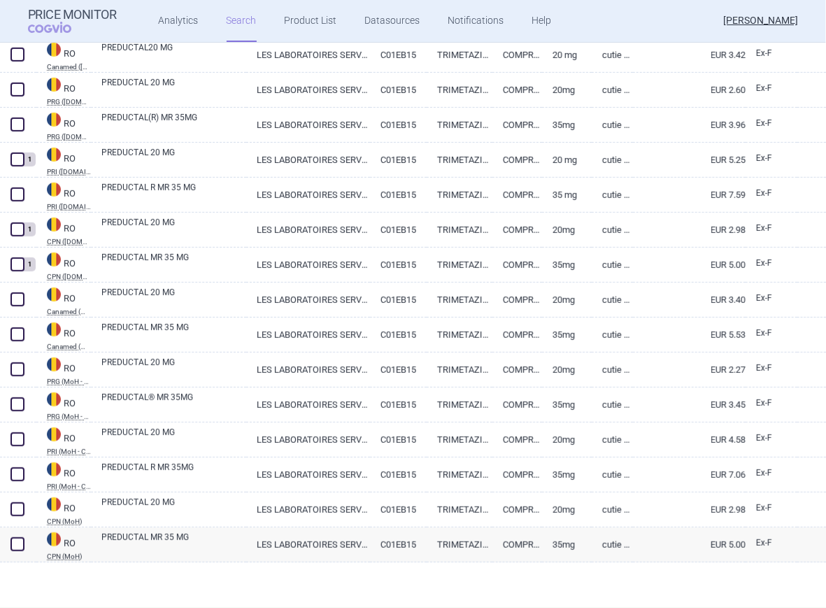
scroll to position [333, 0]
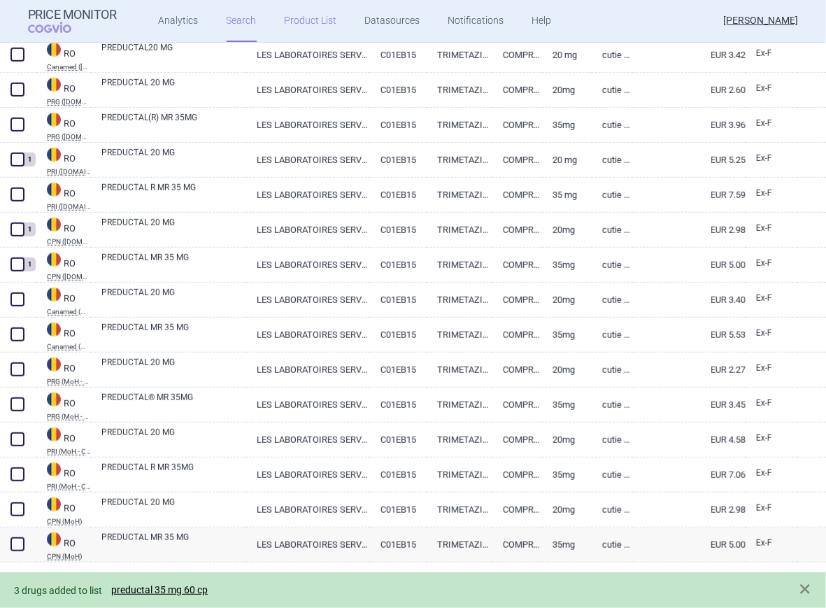
click at [302, 17] on link "Product List" at bounding box center [311, 21] width 52 height 42
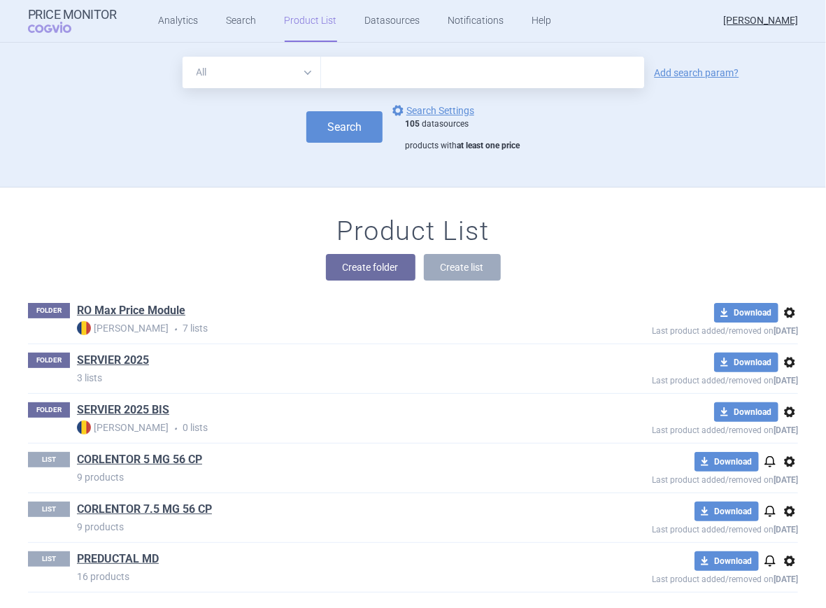
scroll to position [26, 0]
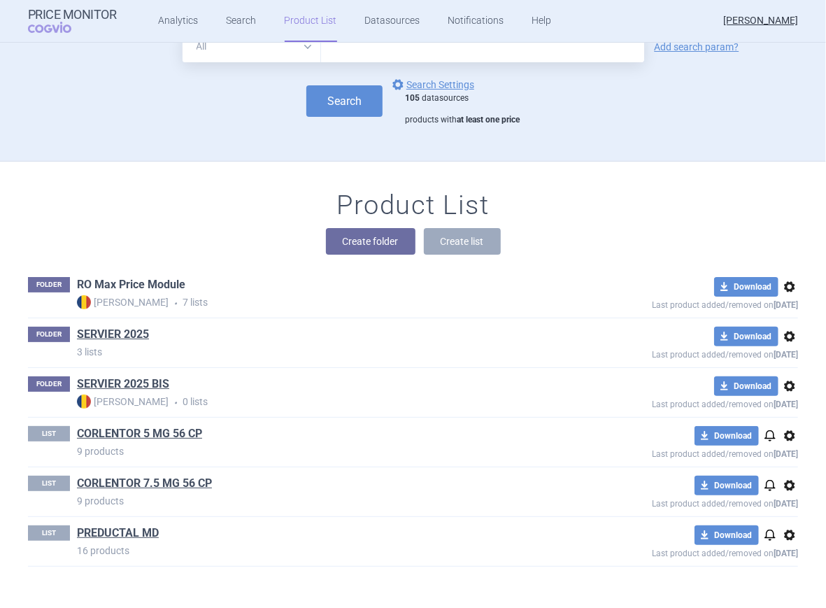
click at [104, 285] on link "RO Max Price Module" at bounding box center [131, 284] width 108 height 15
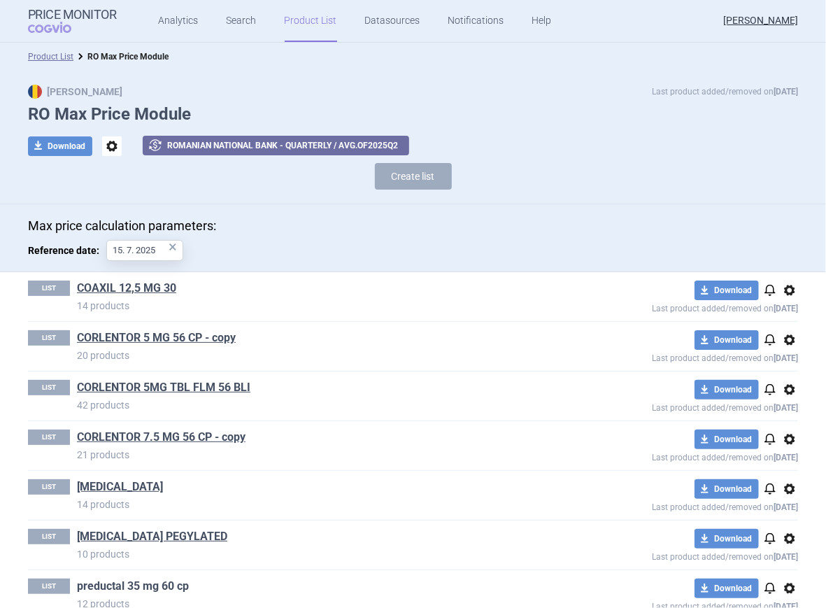
click at [125, 585] on link "preductal 35 mg 60 cp" at bounding box center [133, 586] width 112 height 15
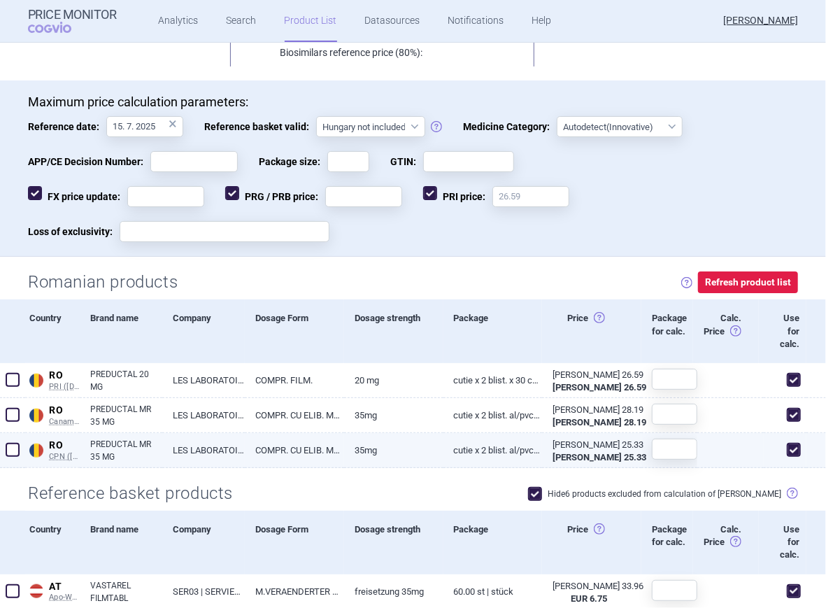
scroll to position [231, 0]
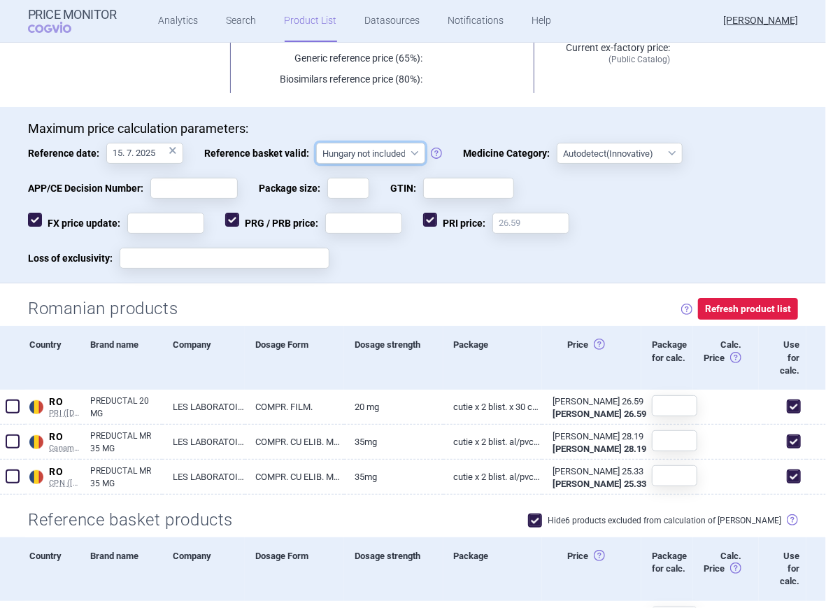
click at [414, 154] on select "Hungary not included [GEOGRAPHIC_DATA] included Since 29. 3. 2017 Since 9. 12. …" at bounding box center [370, 153] width 109 height 21
select select "hungary-included"
click at [316, 143] on select "Hungary not included [GEOGRAPHIC_DATA] included Since 29. 3. 2017 Since 9. 12. …" at bounding box center [370, 153] width 109 height 21
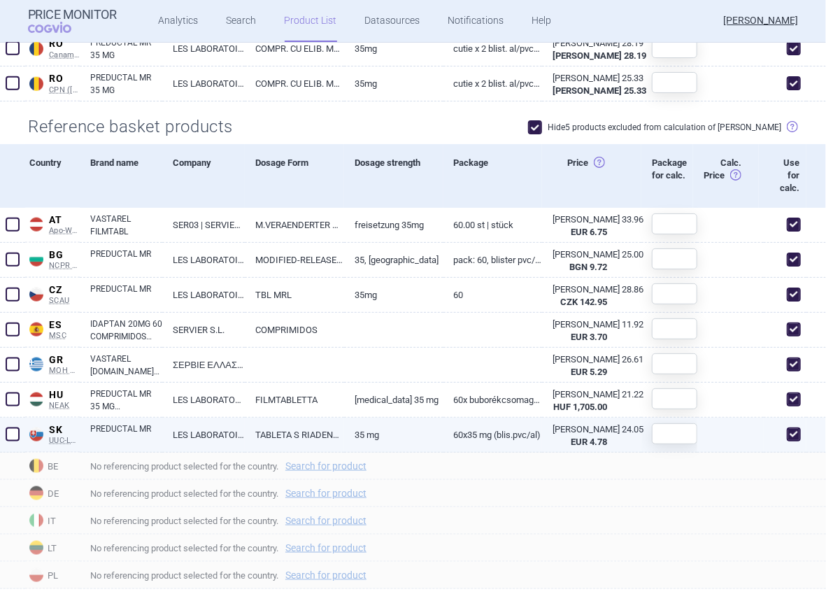
scroll to position [639, 0]
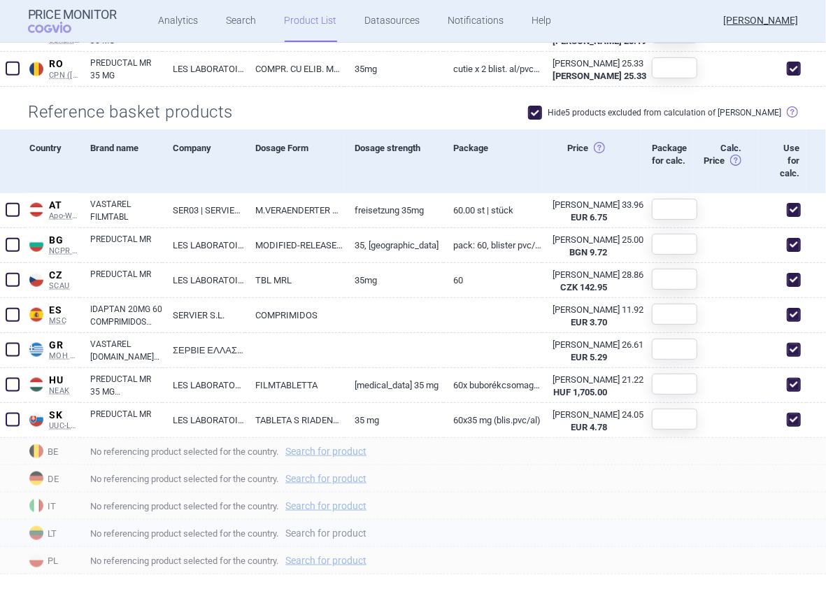
click at [330, 528] on link "Search for product" at bounding box center [325, 533] width 81 height 10
select select "country"
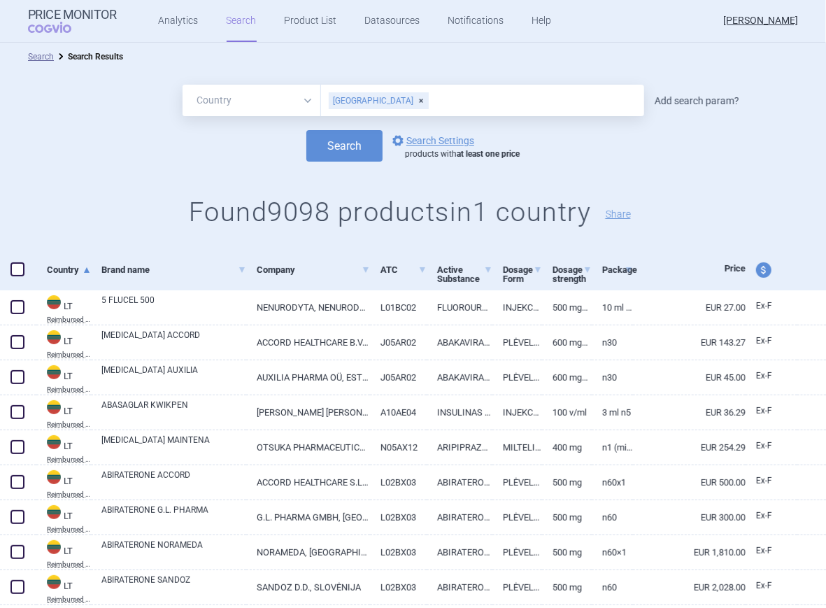
click at [668, 101] on link "Add search param?" at bounding box center [697, 101] width 85 height 10
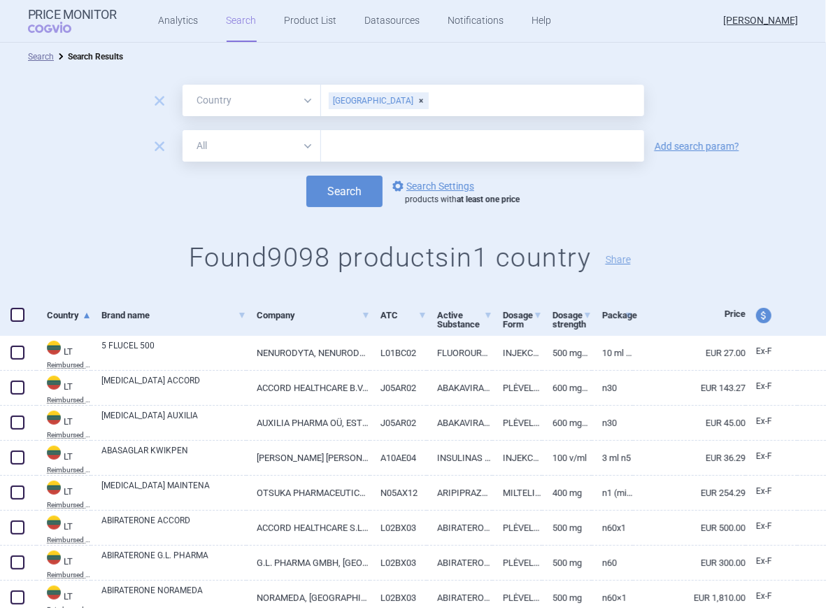
click at [302, 147] on select "All Brand Name ATC Company Active Substance Country Newer than" at bounding box center [252, 145] width 139 height 31
select select "brandName"
click at [183, 130] on select "All Brand Name ATC Company Active Substance Country Newer than" at bounding box center [252, 145] width 139 height 31
click at [344, 146] on input "text" at bounding box center [482, 145] width 323 height 31
type input "PREDUCTAL MR"
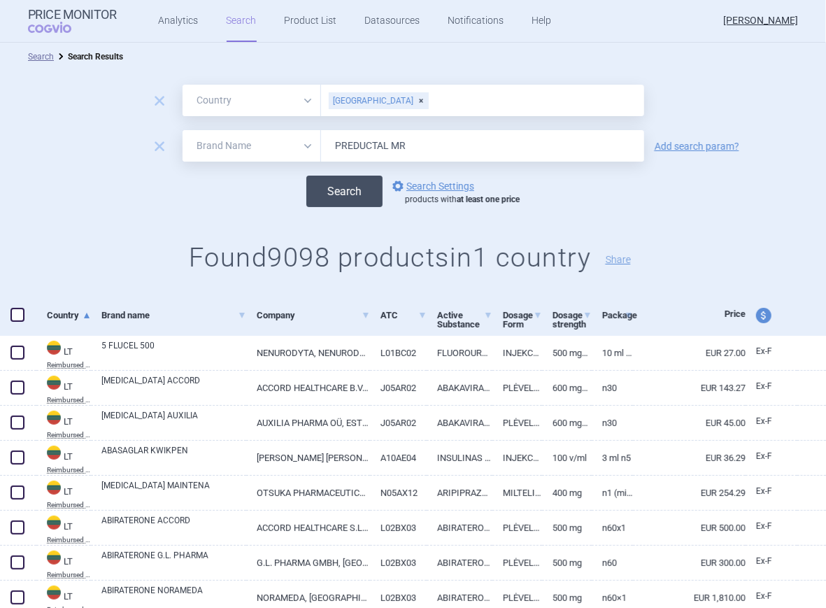
click at [359, 192] on button "Search" at bounding box center [344, 191] width 76 height 31
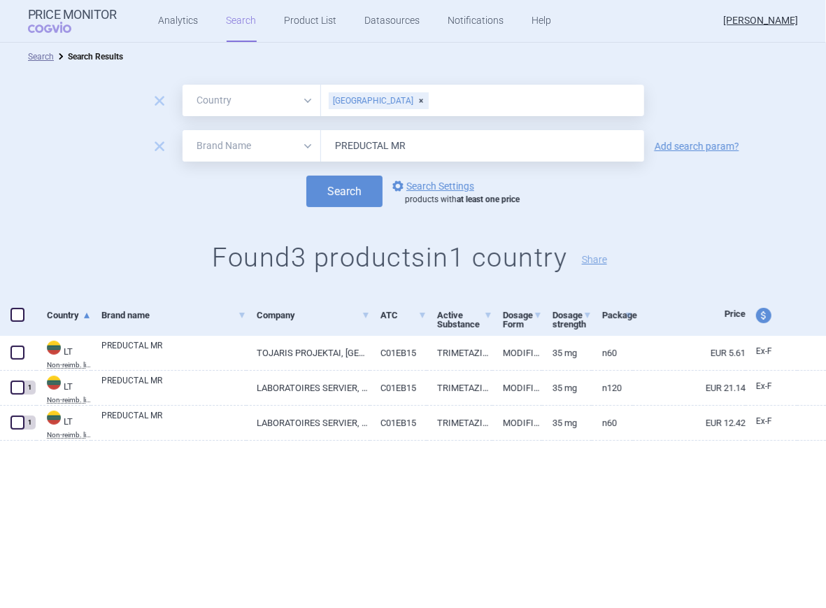
click at [374, 103] on div "[GEOGRAPHIC_DATA]" at bounding box center [379, 100] width 100 height 17
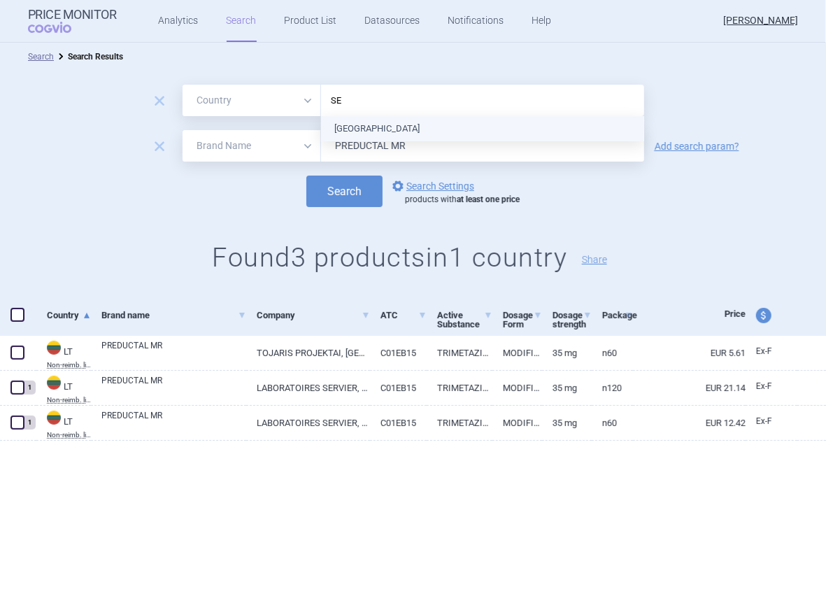
type input "SER"
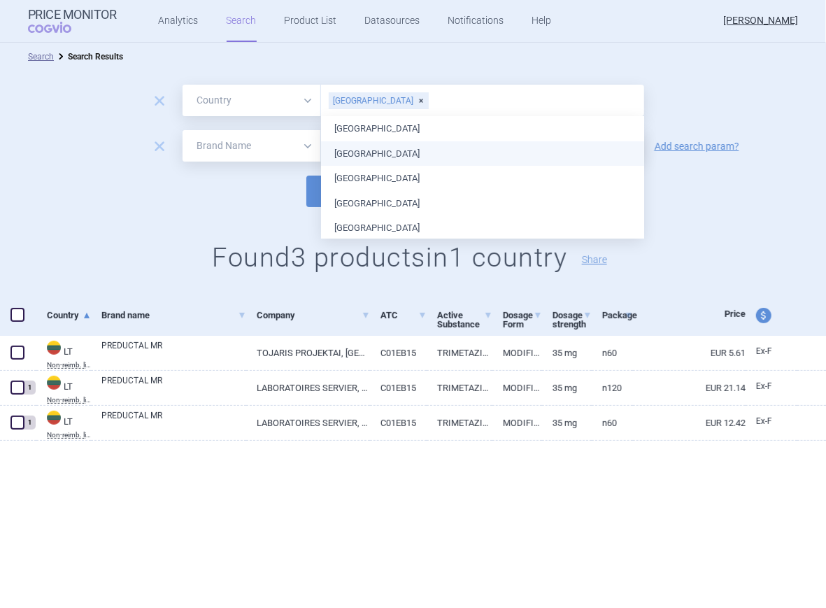
click at [252, 188] on div "Search options Search Settings products with at least one price" at bounding box center [413, 191] width 826 height 31
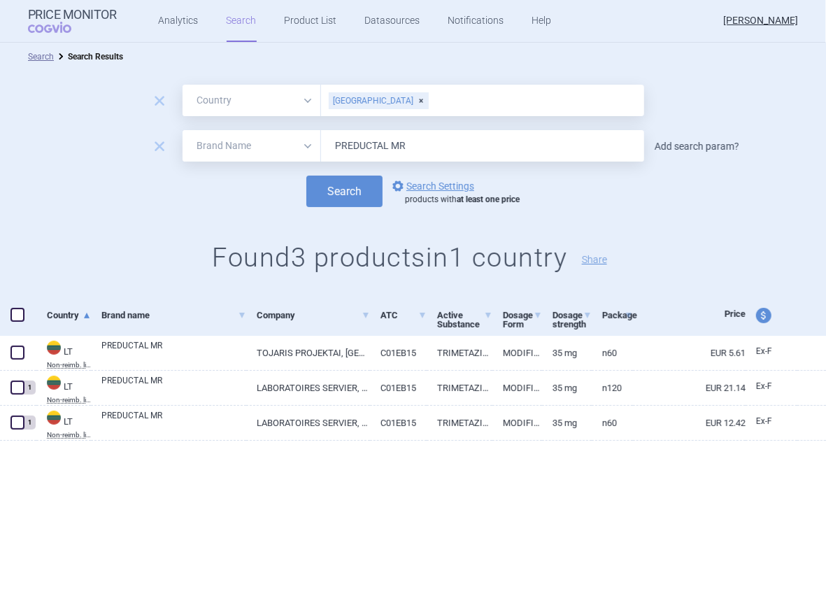
click at [693, 148] on link "Add search param?" at bounding box center [697, 146] width 85 height 10
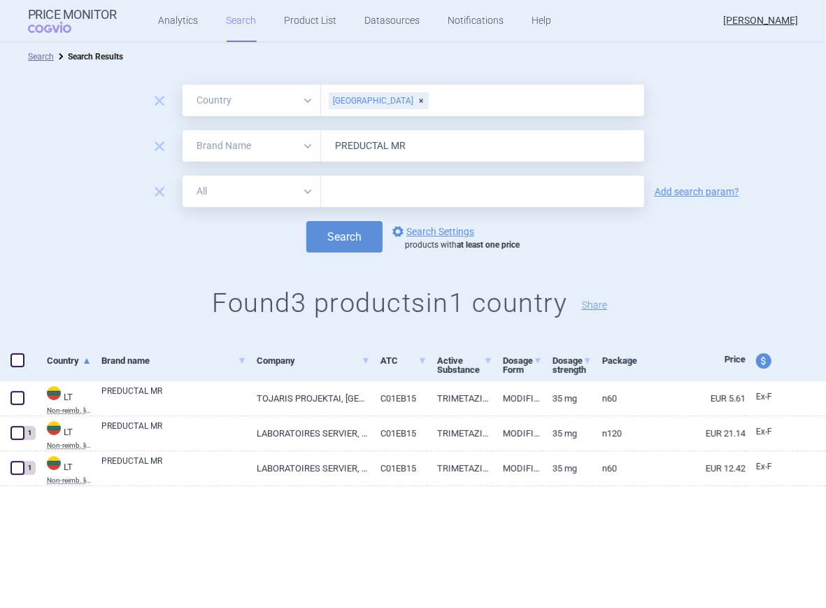
click at [306, 188] on select "All Brand Name ATC Company Active Substance Country Newer than" at bounding box center [252, 191] width 139 height 31
select select "mah"
click at [183, 176] on select "All Brand Name ATC Company Active Substance Country Newer than" at bounding box center [252, 191] width 139 height 31
click at [366, 195] on input "text" at bounding box center [482, 191] width 323 height 31
type input "SERVIER"
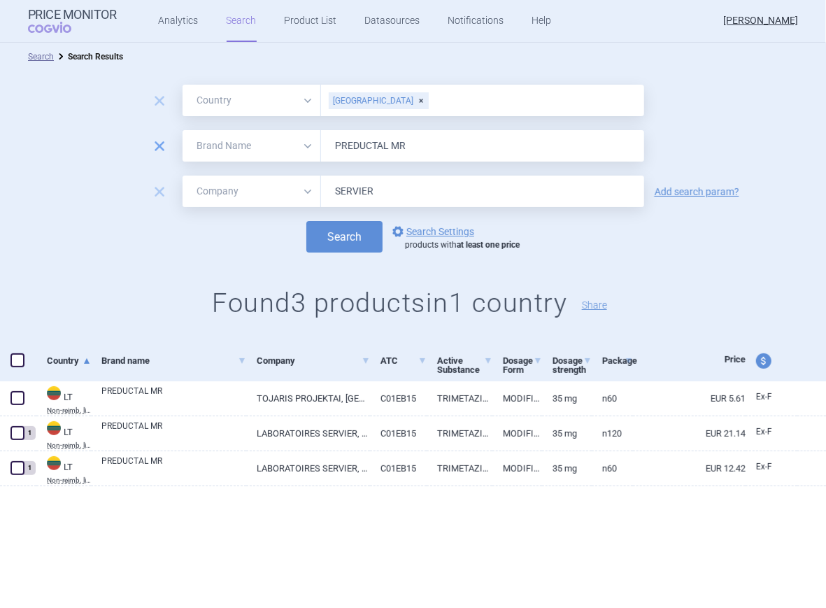
click at [162, 141] on span "remove" at bounding box center [160, 146] width 20 height 20
select select "mah"
type input "SERVIER"
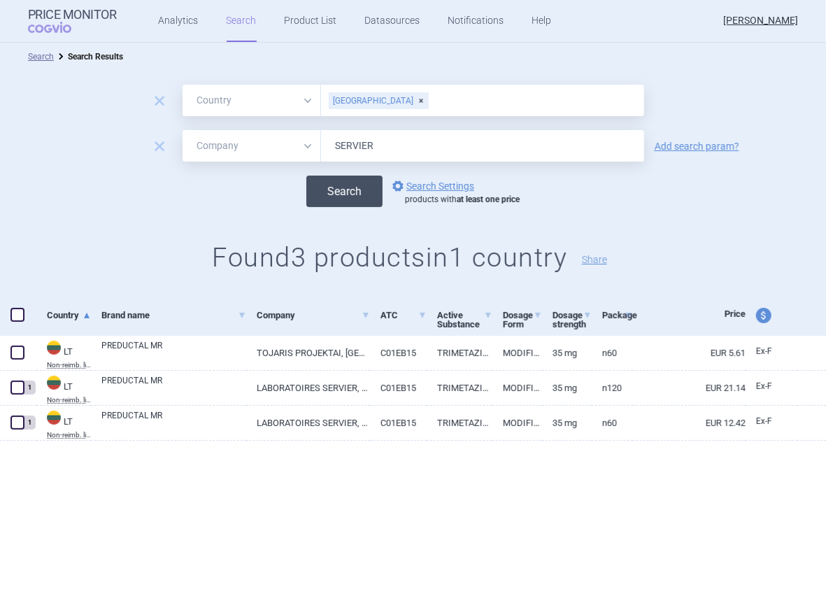
click at [362, 196] on button "Search" at bounding box center [344, 191] width 76 height 31
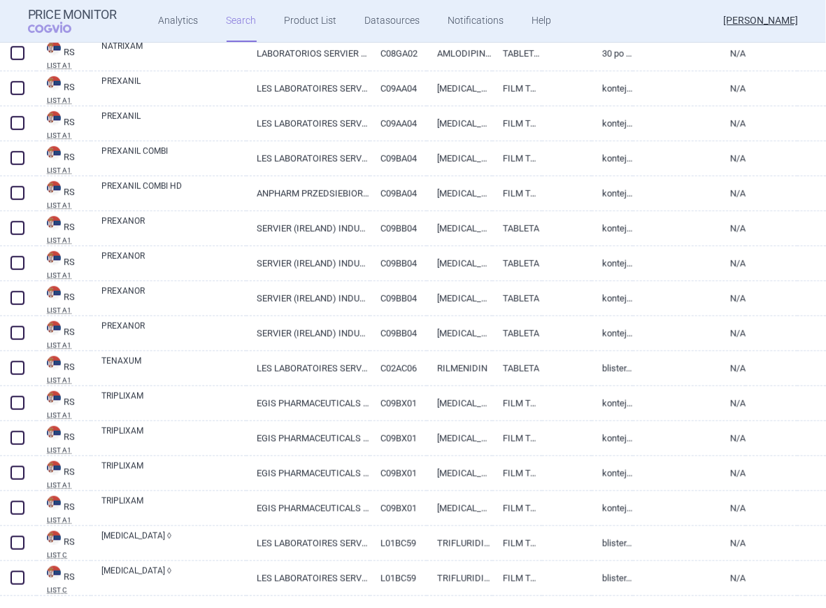
scroll to position [509, 0]
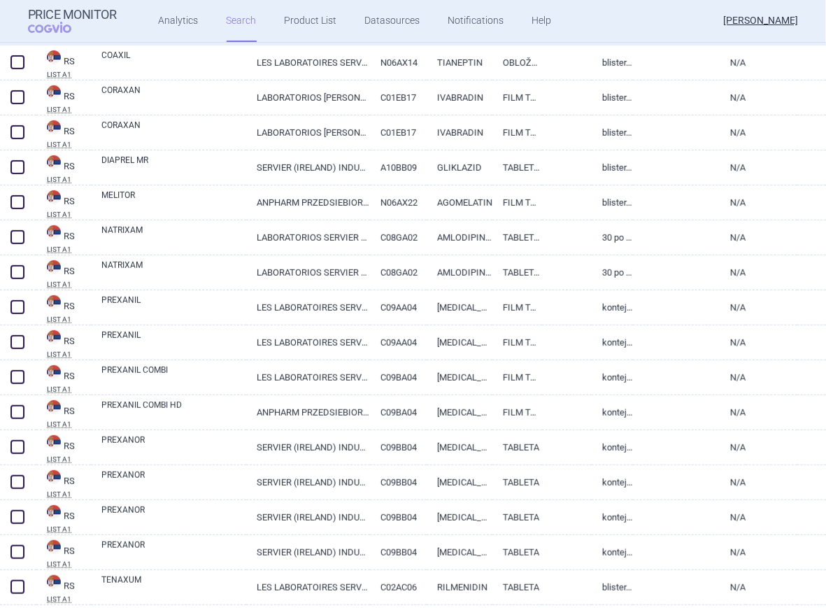
select select "country"
select select "mah"
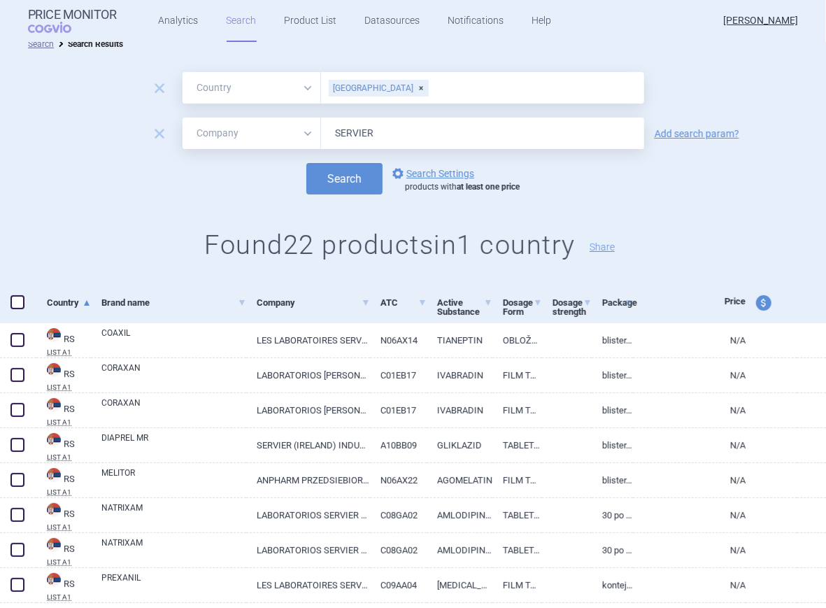
scroll to position [6, 0]
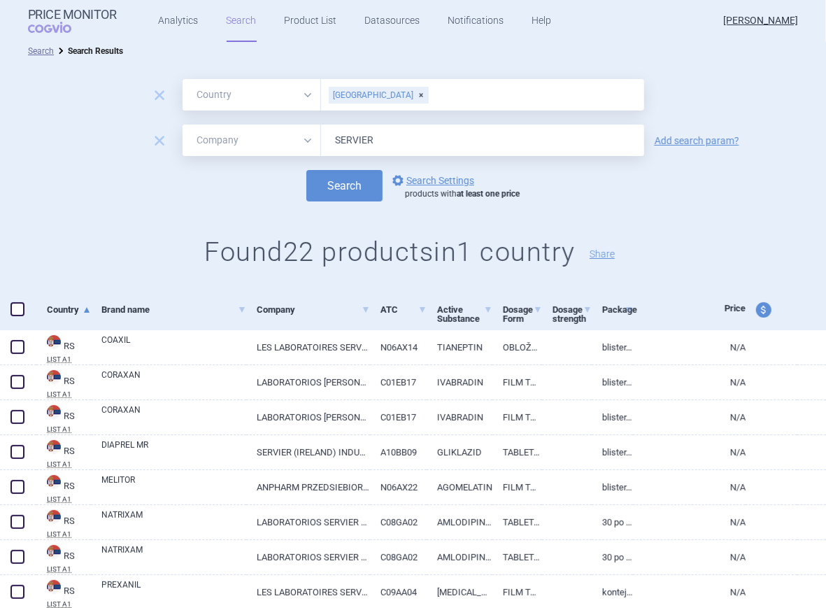
click at [358, 91] on div "[GEOGRAPHIC_DATA]" at bounding box center [379, 95] width 100 height 17
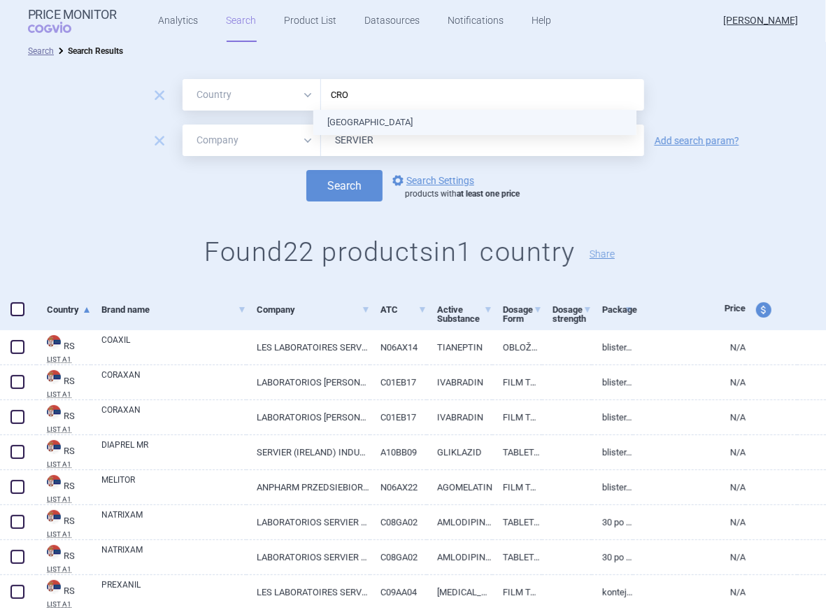
type input "CROA"
click at [353, 123] on ul "[GEOGRAPHIC_DATA]" at bounding box center [474, 122] width 323 height 25
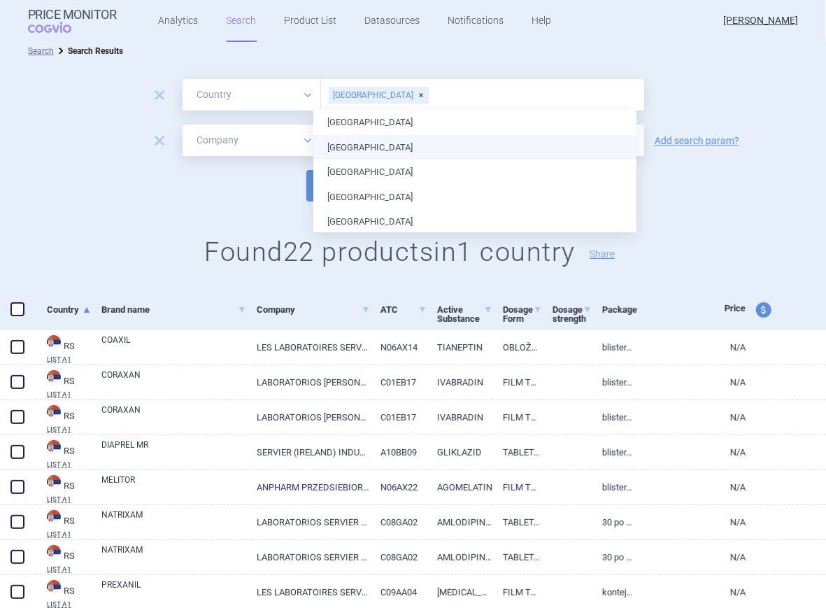
click at [246, 185] on div "Search options Search Settings products with at least one price" at bounding box center [413, 185] width 826 height 31
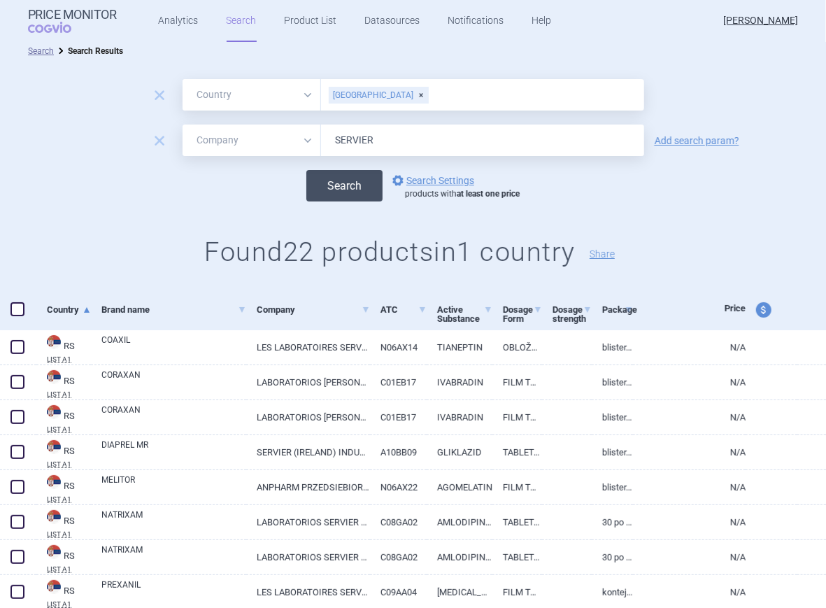
click at [326, 182] on button "Search" at bounding box center [344, 185] width 76 height 31
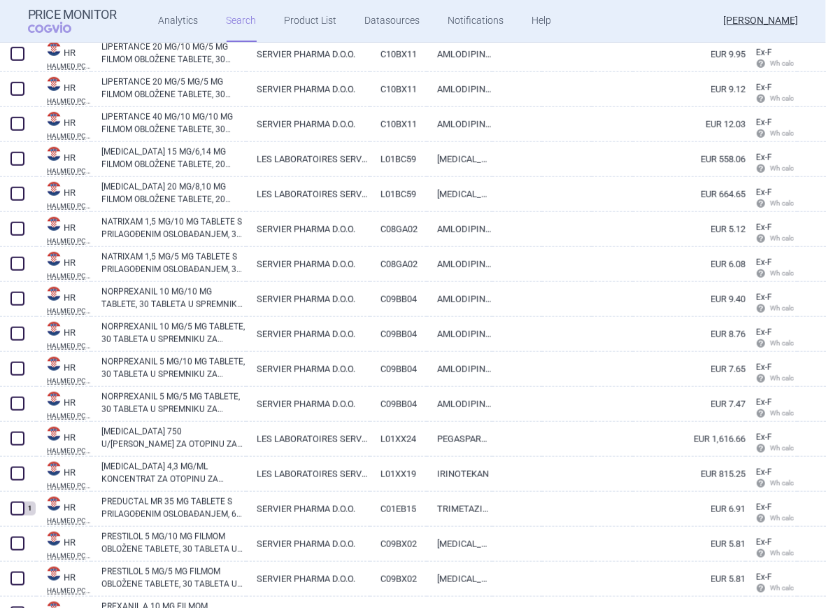
scroll to position [546, 0]
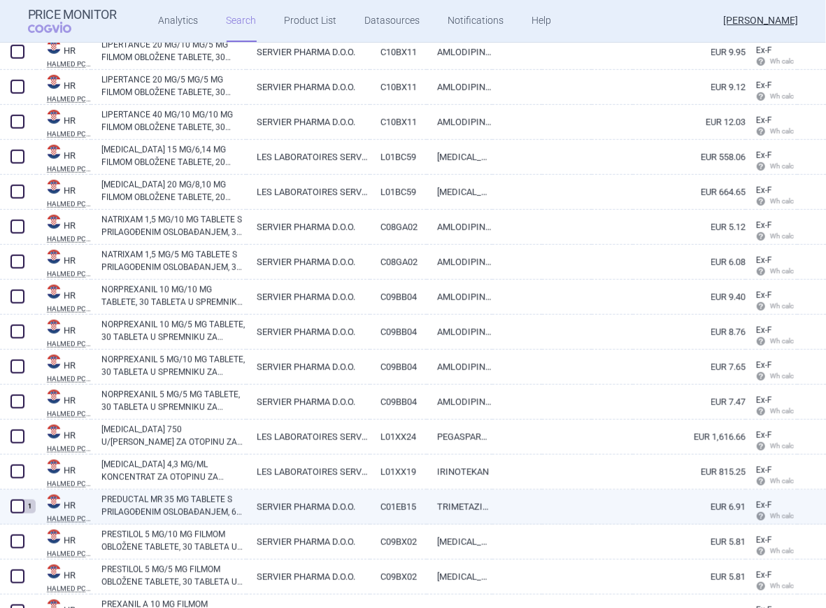
click at [17, 506] on span at bounding box center [17, 507] width 14 height 14
checkbox input "true"
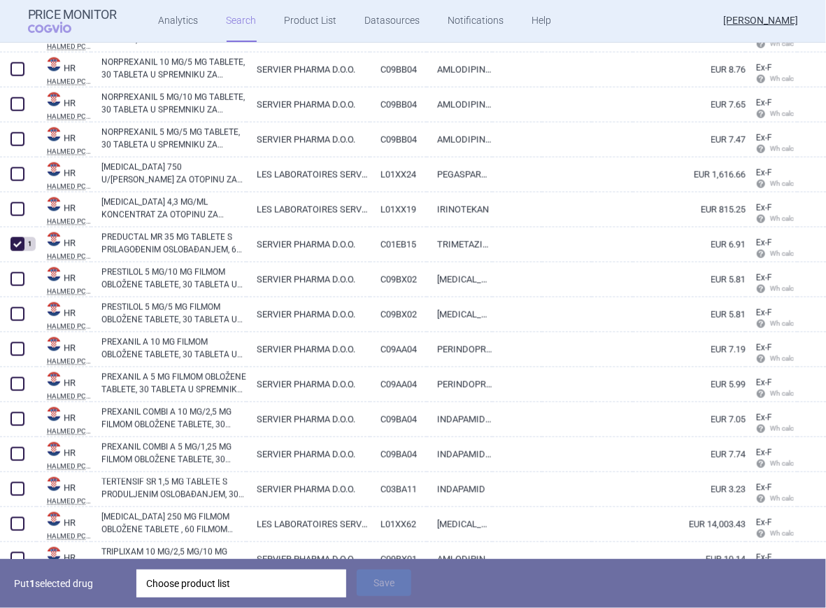
scroll to position [806, 0]
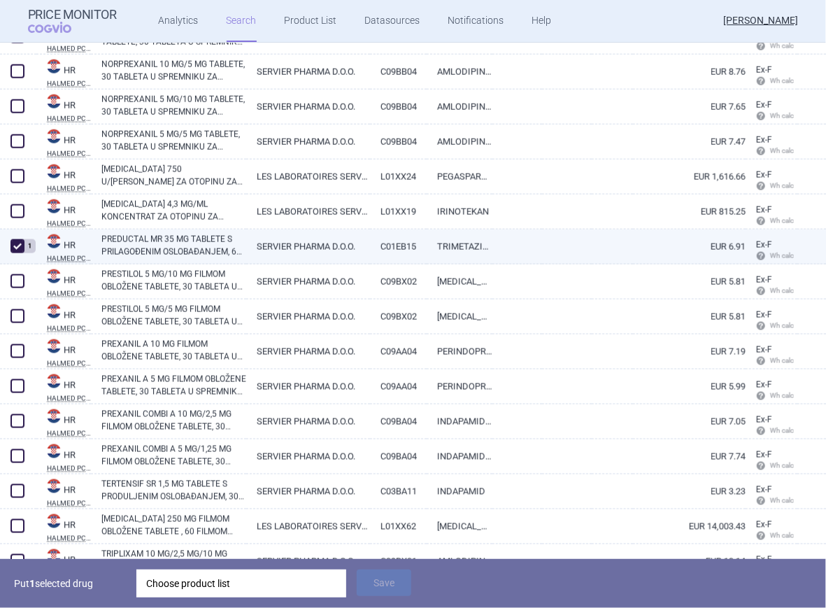
click at [66, 258] on abbr "HALMED PCL SUMMARY" at bounding box center [69, 258] width 44 height 7
select select "EUR"
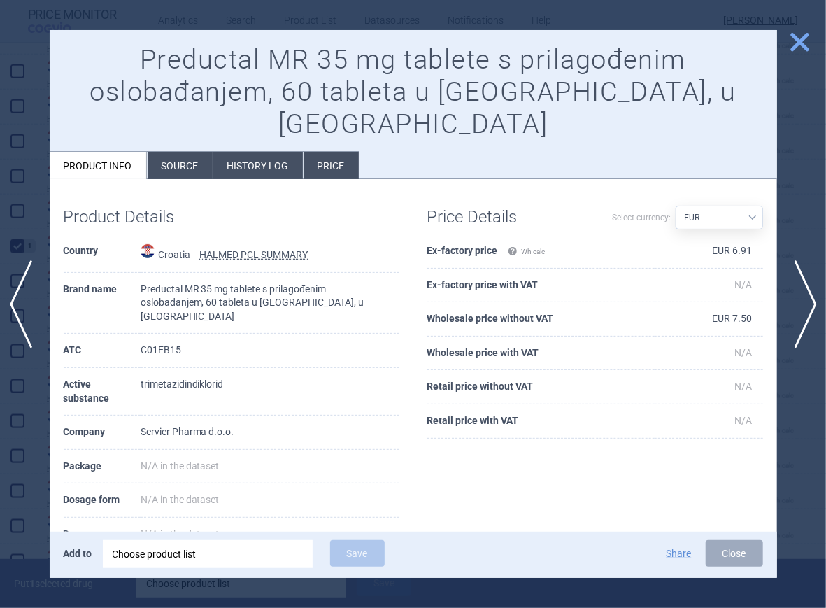
click at [794, 38] on span "close" at bounding box center [800, 42] width 24 height 24
